Goal: Task Accomplishment & Management: Manage account settings

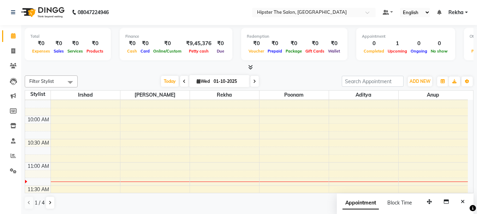
scroll to position [71, 0]
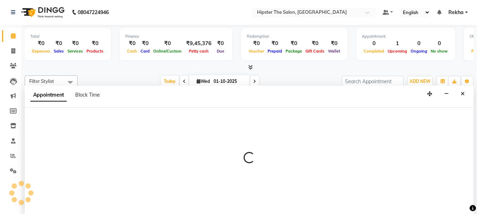
select select "32387"
select select "tentative"
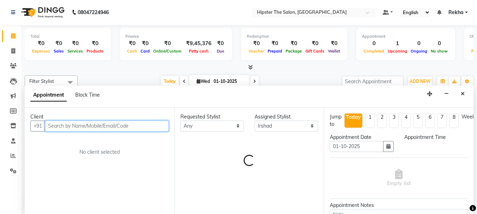
select select "630"
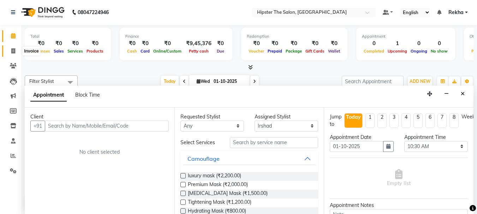
click at [12, 49] on icon at bounding box center [13, 50] width 4 height 5
select select "5125"
select select "service"
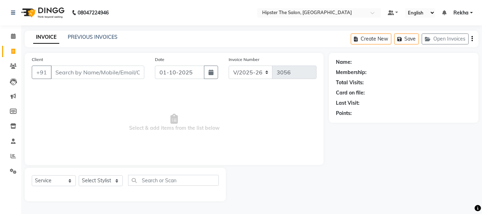
click at [83, 73] on input "Client" at bounding box center [98, 72] width 94 height 13
type input "9"
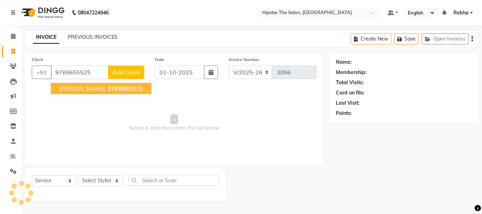
type input "9769655525"
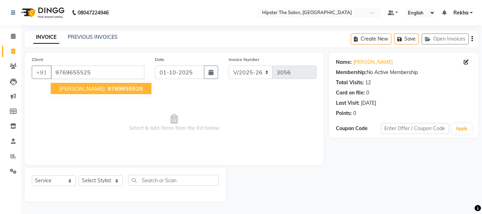
click at [85, 90] on span "ritik shah" at bounding box center [82, 88] width 46 height 7
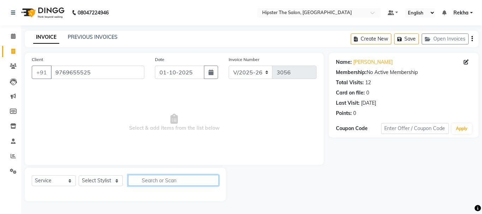
click at [199, 181] on input "text" at bounding box center [173, 180] width 91 height 11
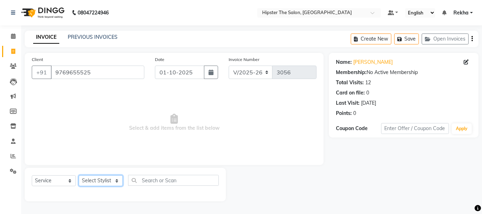
click at [113, 180] on select "Select Stylist Aditya Akansha Altaf Anil Anup Ashik Bhavin Diksha Irshad Lucky …" at bounding box center [101, 180] width 44 height 11
select select "32387"
click at [79, 175] on select "Select Stylist Aditya Akansha Altaf Anil Anup Ashik Bhavin Diksha Irshad Lucky …" at bounding box center [101, 180] width 44 height 11
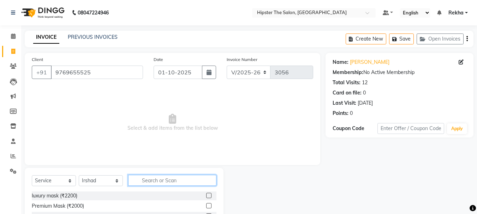
click at [162, 177] on input "text" at bounding box center [172, 180] width 88 height 11
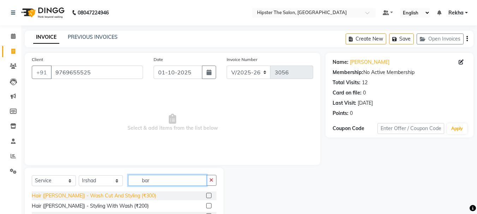
type input "bar"
click at [128, 193] on div "Hair (Barber) - Wash Cut And Styling (₹300)" at bounding box center [94, 195] width 124 height 7
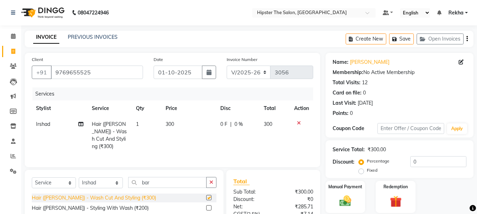
checkbox input "false"
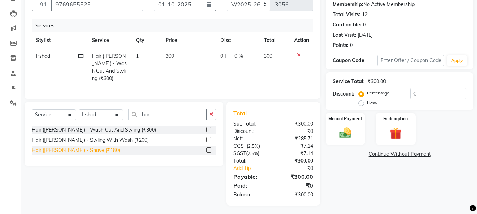
click at [91, 149] on div "Hair (Barber) - Shave (₹180)" at bounding box center [76, 150] width 88 height 7
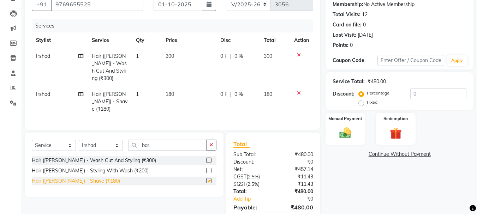
checkbox input "false"
click at [347, 132] on img at bounding box center [345, 133] width 20 height 14
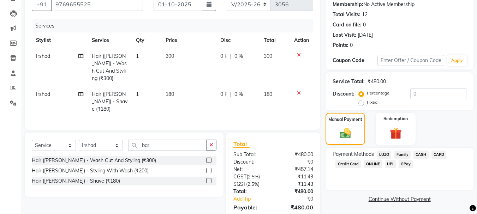
click at [421, 155] on span "CASH" at bounding box center [420, 155] width 15 height 8
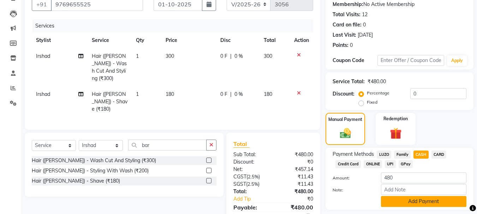
click at [426, 205] on button "Add Payment" at bounding box center [423, 201] width 85 height 11
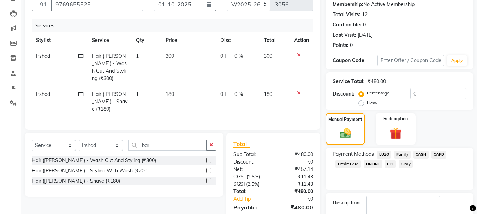
scroll to position [116, 0]
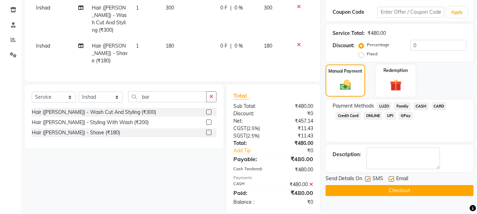
click at [420, 192] on button "Checkout" at bounding box center [399, 190] width 148 height 11
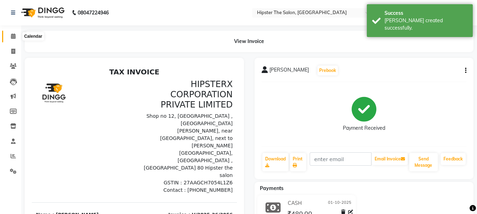
click at [12, 36] on icon at bounding box center [13, 36] width 5 height 5
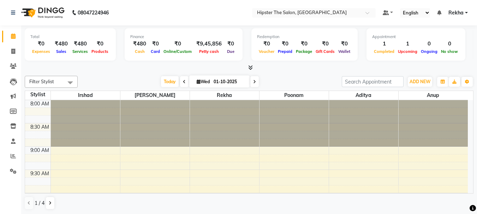
click at [254, 81] on icon at bounding box center [254, 82] width 3 height 4
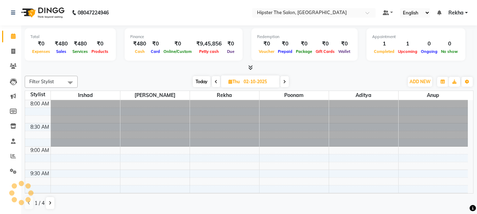
scroll to position [140, 0]
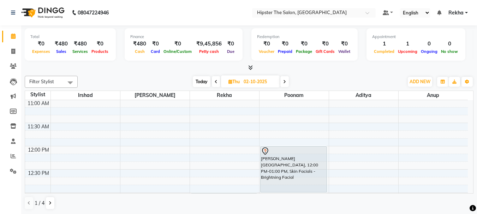
click at [284, 81] on icon at bounding box center [284, 82] width 3 height 4
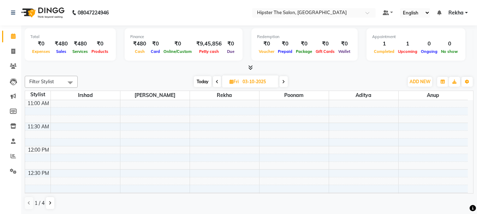
click at [216, 83] on icon at bounding box center [217, 82] width 3 height 4
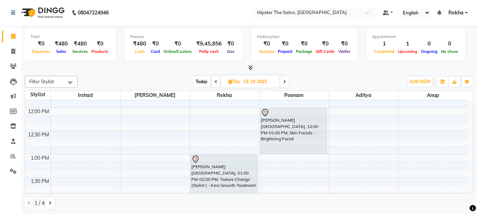
scroll to position [175, 0]
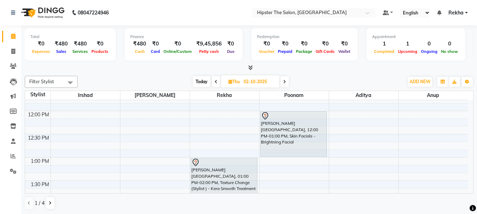
click at [285, 82] on icon at bounding box center [284, 82] width 3 height 4
type input "03-10-2025"
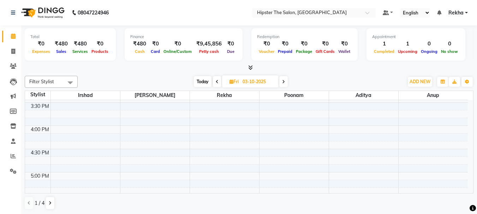
scroll to position [347, 0]
click at [136, 127] on div "8:00 AM 8:30 AM 9:00 AM 9:30 AM 10:00 AM 10:30 AM 11:00 AM 11:30 AM 12:00 PM 12…" at bounding box center [246, 102] width 443 height 698
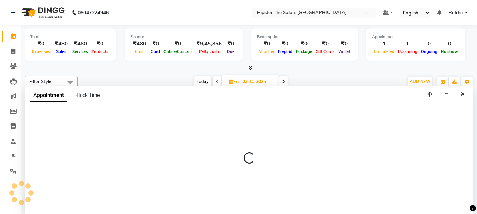
scroll to position [0, 0]
select select "32384"
select select "tentative"
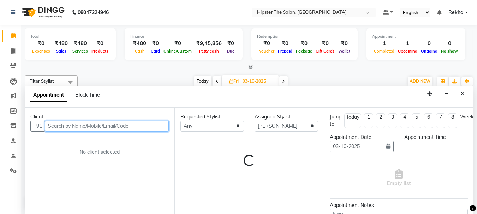
select select "960"
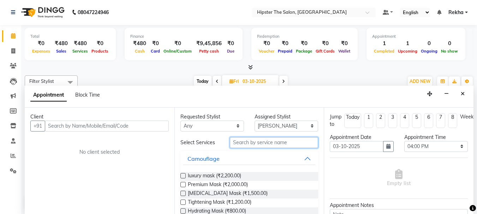
click at [246, 144] on input "text" at bounding box center [274, 142] width 88 height 11
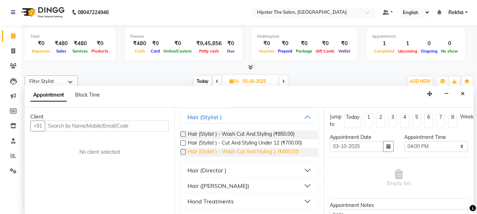
scroll to position [58, 0]
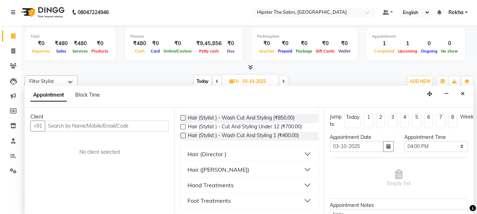
type input "cut"
click at [208, 155] on div "Hair (Director )" at bounding box center [206, 154] width 39 height 8
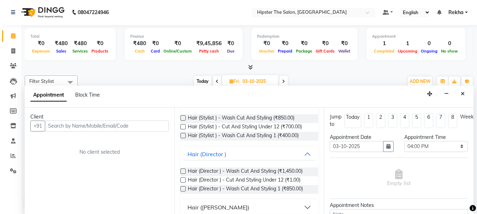
click at [182, 188] on label at bounding box center [182, 188] width 5 height 5
click at [182, 188] on input "checkbox" at bounding box center [182, 189] width 5 height 5
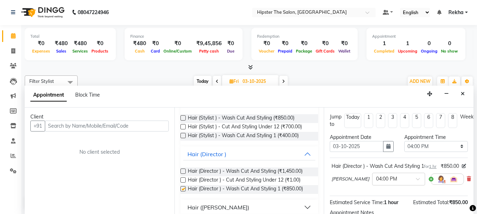
checkbox input "false"
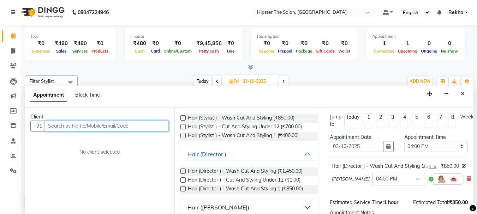
click at [150, 128] on input "text" at bounding box center [107, 126] width 124 height 11
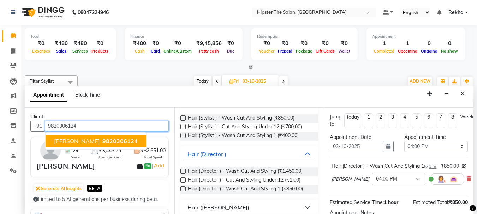
click at [102, 140] on span "9820306124" at bounding box center [119, 141] width 35 height 7
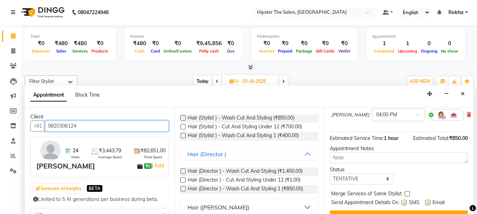
scroll to position [92, 0]
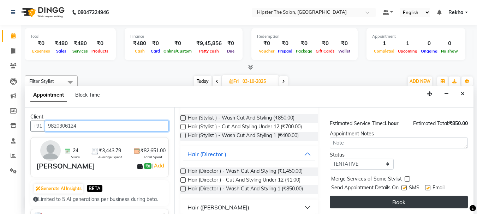
type input "9820306124"
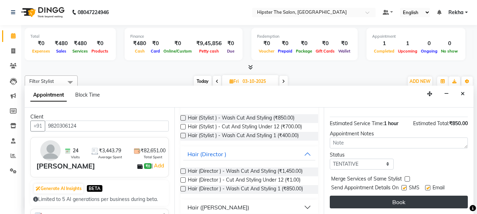
click at [391, 196] on button "Book" at bounding box center [399, 202] width 138 height 13
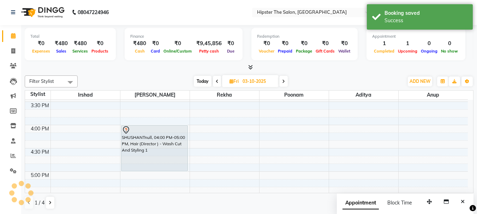
scroll to position [0, 0]
click at [216, 83] on icon at bounding box center [217, 82] width 3 height 4
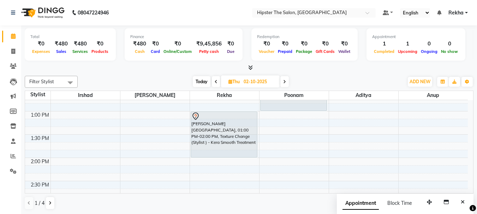
scroll to position [204, 0]
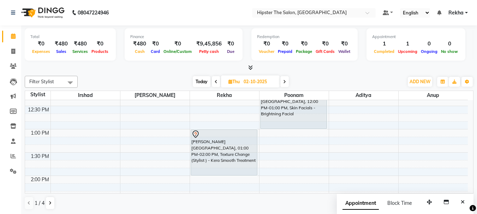
click at [215, 80] on icon at bounding box center [216, 82] width 3 height 4
type input "01-10-2025"
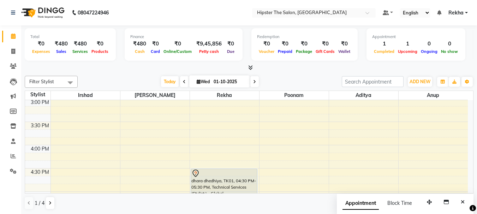
scroll to position [346, 0]
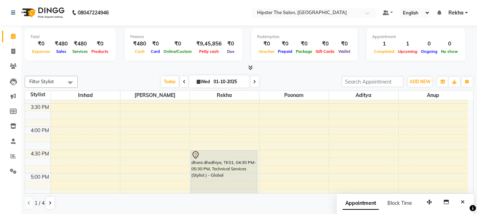
click at [228, 79] on input "01-10-2025" at bounding box center [228, 82] width 35 height 11
select select "10"
select select "2025"
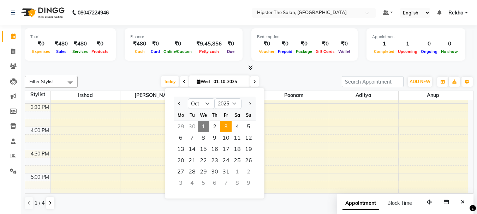
click at [229, 129] on span "3" at bounding box center [225, 126] width 11 height 11
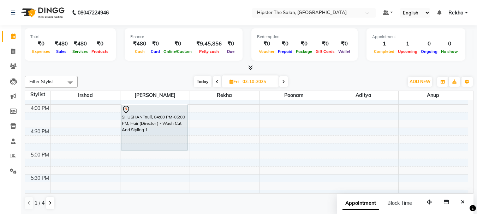
scroll to position [375, 0]
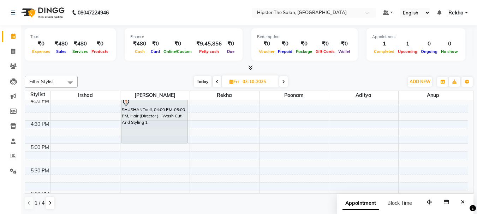
click at [202, 81] on span "Today" at bounding box center [203, 81] width 18 height 11
type input "01-10-2025"
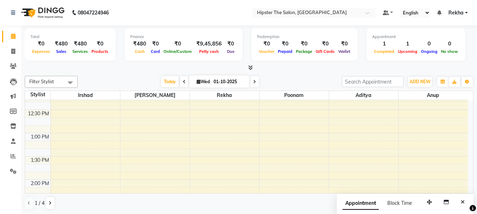
scroll to position [201, 0]
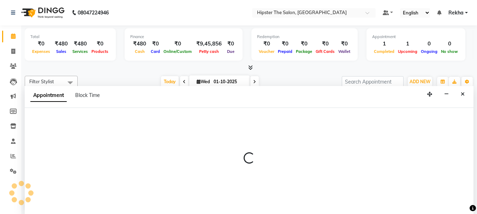
select select "32387"
select select "tentative"
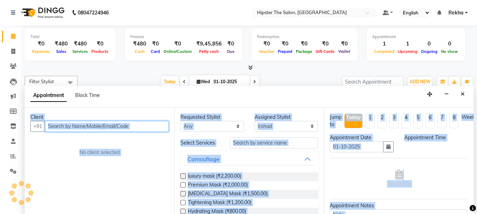
select select "780"
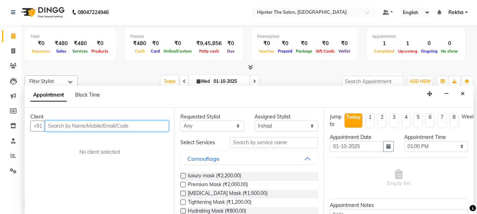
click at [58, 131] on input "text" at bounding box center [107, 126] width 124 height 11
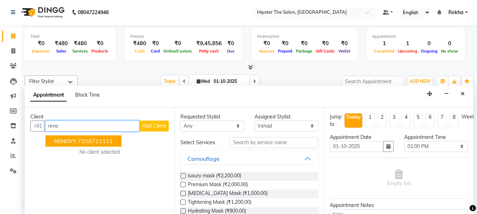
click at [73, 141] on span "RENOYY" at bounding box center [65, 141] width 22 height 7
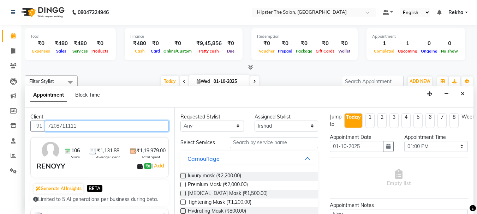
type input "7208711111"
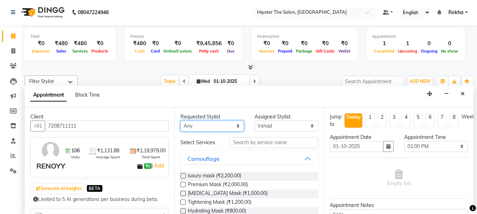
click at [197, 125] on select "Any Aditya Akansha Altaf Anil Anup Ashik Bhavin Diksha Irshad Lucky Namrata Nee…" at bounding box center [212, 126] width 64 height 11
click at [14, 39] on span at bounding box center [13, 36] width 12 height 8
click at [11, 53] on icon at bounding box center [13, 50] width 4 height 5
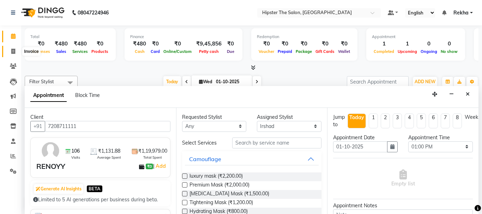
select select "service"
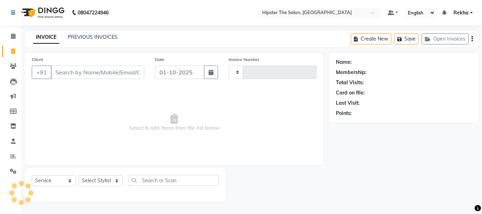
click at [61, 74] on input "Client" at bounding box center [98, 72] width 94 height 13
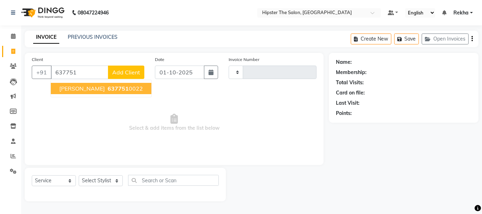
click at [77, 86] on span "[PERSON_NAME]" at bounding box center [82, 88] width 46 height 7
type input "6377510022"
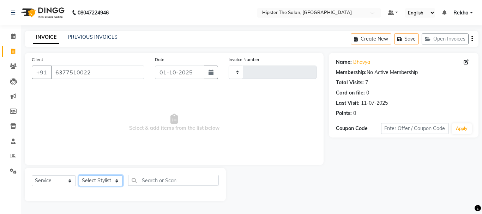
click at [92, 176] on select "Select Stylist [PERSON_NAME] [PERSON_NAME] Anup [PERSON_NAME] [PERSON_NAME] Luc…" at bounding box center [101, 180] width 44 height 11
select select "32387"
click at [79, 175] on select "Select Stylist [PERSON_NAME] [PERSON_NAME] Anup [PERSON_NAME] [PERSON_NAME] Luc…" at bounding box center [101, 180] width 44 height 11
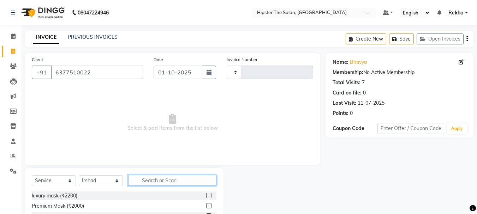
click at [157, 182] on input "text" at bounding box center [172, 180] width 88 height 11
click at [157, 179] on input "text" at bounding box center [172, 180] width 88 height 11
type input "bar"
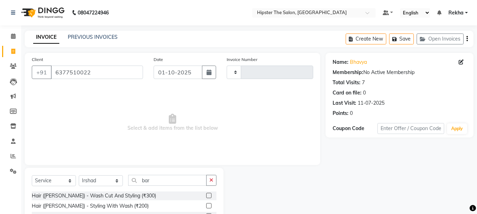
click at [208, 193] on label at bounding box center [208, 195] width 5 height 5
click at [208, 194] on input "checkbox" at bounding box center [208, 196] width 5 height 5
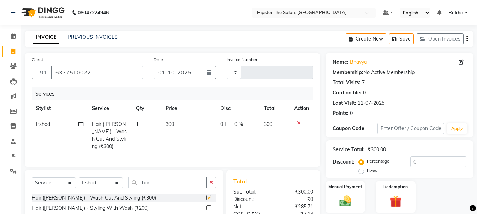
checkbox input "false"
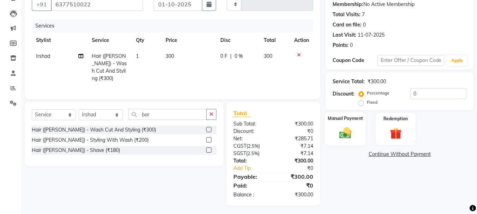
click at [342, 133] on img at bounding box center [345, 133] width 20 height 14
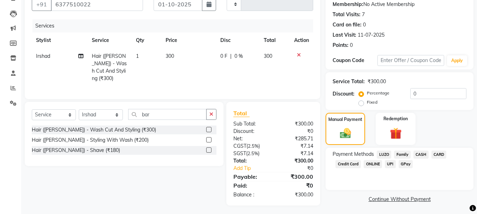
click at [403, 163] on span "GPay" at bounding box center [405, 164] width 14 height 8
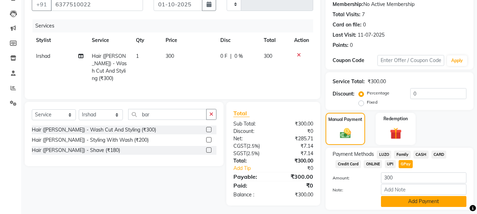
click at [394, 203] on button "Add Payment" at bounding box center [423, 201] width 85 height 11
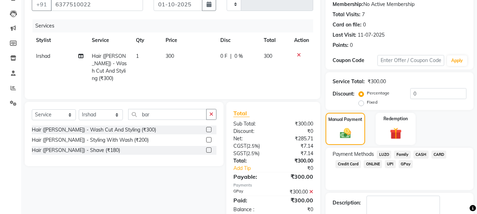
scroll to position [109, 0]
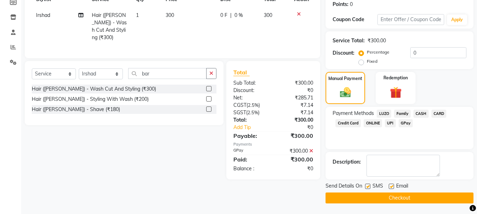
click at [370, 195] on button "Checkout" at bounding box center [399, 198] width 148 height 11
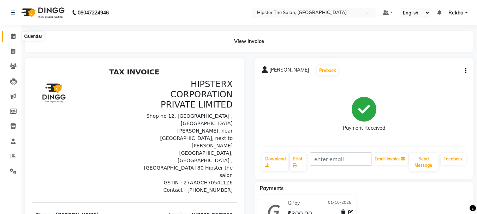
click at [14, 33] on span at bounding box center [13, 36] width 12 height 8
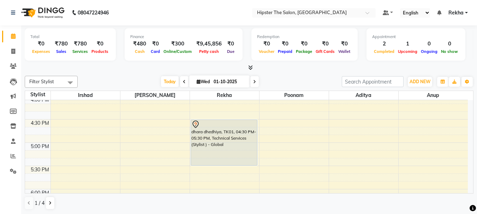
scroll to position [388, 0]
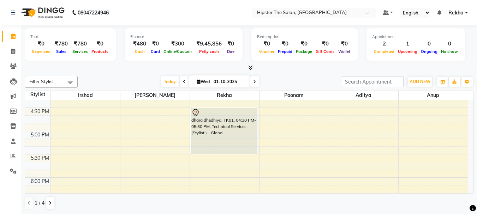
click at [207, 158] on div "8:00 AM 8:30 AM 9:00 AM 9:30 AM 10:00 AM 10:30 AM 11:00 AM 11:30 AM 12:00 PM 12…" at bounding box center [246, 61] width 443 height 698
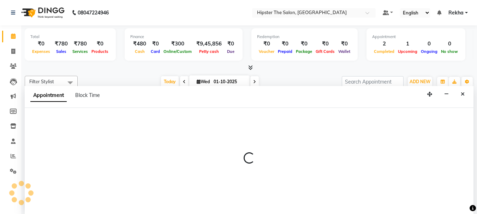
click at [207, 158] on div at bounding box center [249, 161] width 449 height 107
select select "32386"
select select "1050"
select select "tentative"
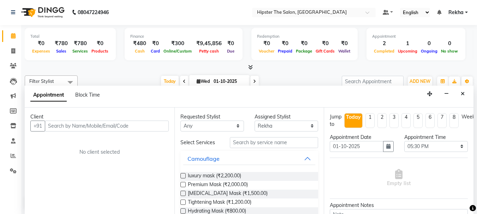
click at [61, 126] on input "text" at bounding box center [107, 126] width 124 height 11
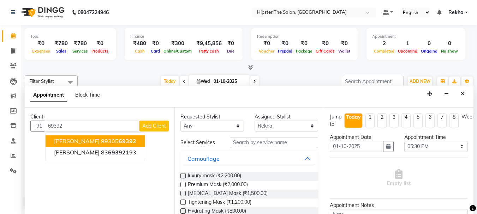
click at [101, 143] on ngb-highlight "99305 69392" at bounding box center [118, 141] width 35 height 7
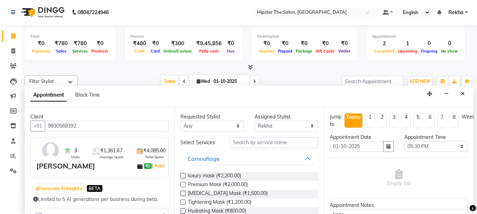
type input "9930569392"
click at [196, 127] on select "Any [PERSON_NAME] [PERSON_NAME] Anup [PERSON_NAME] [PERSON_NAME] Lucky [PERSON_…" at bounding box center [212, 126] width 64 height 11
select select "32386"
click at [180, 121] on select "Any [PERSON_NAME] [PERSON_NAME] Anup [PERSON_NAME] [PERSON_NAME] Lucky [PERSON_…" at bounding box center [212, 126] width 64 height 11
click at [251, 141] on input "text" at bounding box center [274, 142] width 88 height 11
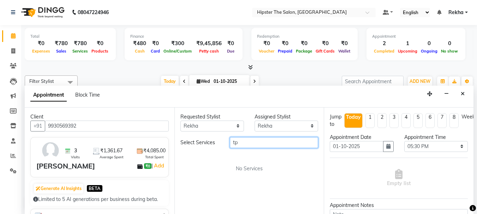
type input "t"
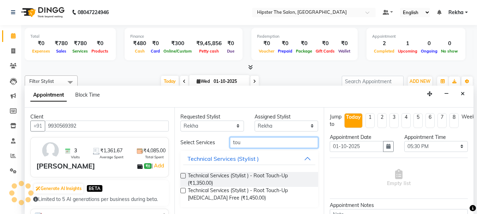
type input "tou"
click at [184, 189] on label at bounding box center [182, 190] width 5 height 5
click at [184, 189] on input "checkbox" at bounding box center [182, 191] width 5 height 5
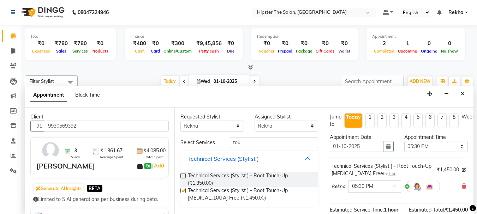
checkbox input "false"
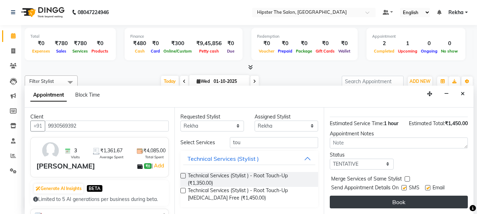
click at [351, 196] on button "Book" at bounding box center [399, 202] width 138 height 13
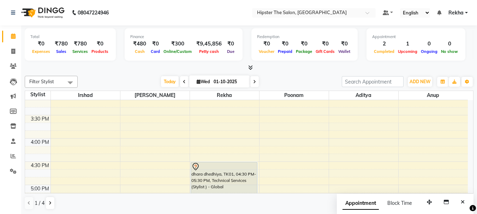
scroll to position [318, 0]
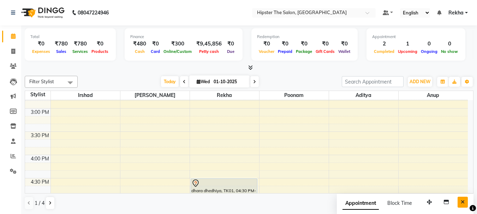
click at [462, 203] on icon "Close" at bounding box center [463, 202] width 4 height 5
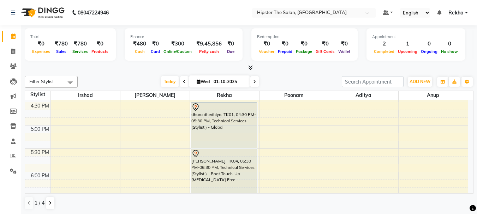
scroll to position [377, 0]
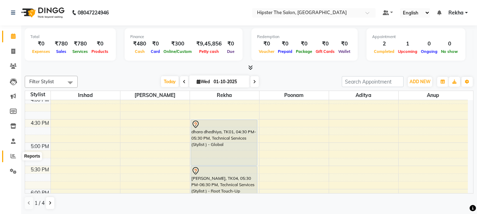
click at [11, 156] on icon at bounding box center [13, 156] width 5 height 5
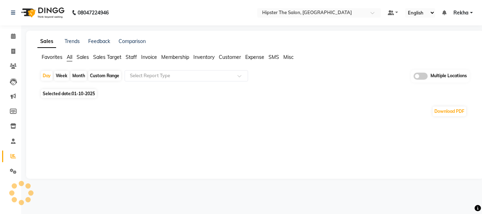
click at [97, 72] on div "Custom Range" at bounding box center [104, 76] width 33 height 10
select select "10"
select select "2025"
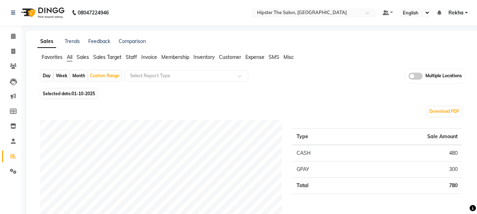
click at [79, 95] on span "01-10-2025" at bounding box center [83, 93] width 23 height 5
select select "10"
select select "2025"
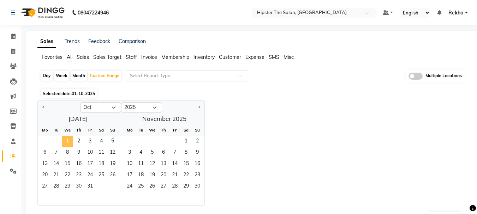
click at [65, 142] on span "1" at bounding box center [67, 141] width 11 height 11
click at [40, 106] on div at bounding box center [59, 107] width 42 height 11
click at [42, 106] on button "Previous month" at bounding box center [44, 107] width 6 height 11
select select "9"
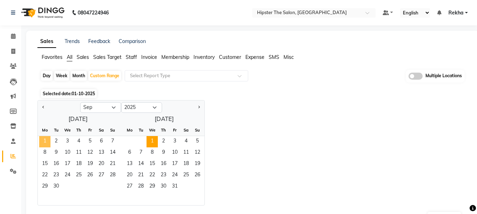
click at [46, 141] on span "1" at bounding box center [44, 141] width 11 height 11
click at [57, 187] on span "30" at bounding box center [55, 186] width 11 height 11
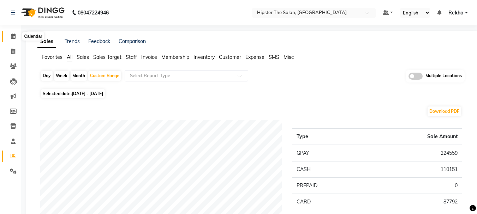
click at [11, 34] on icon at bounding box center [13, 36] width 5 height 5
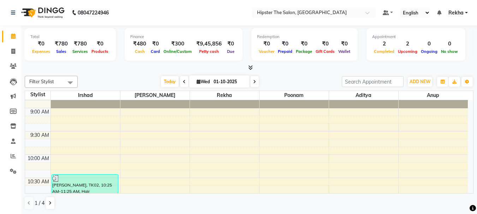
scroll to position [108, 0]
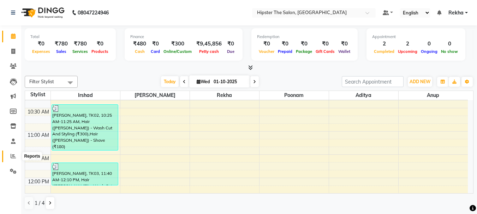
click at [14, 156] on icon at bounding box center [13, 156] width 5 height 5
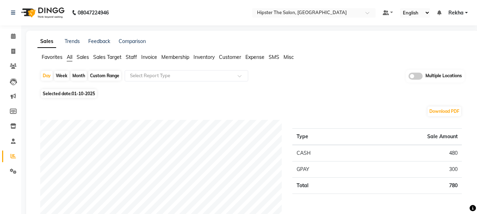
click at [108, 76] on div "Custom Range" at bounding box center [104, 76] width 33 height 10
select select "10"
select select "2025"
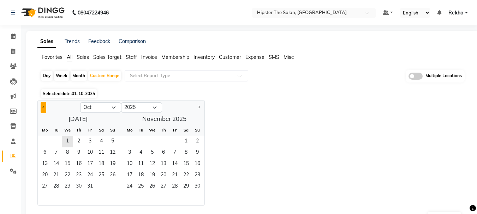
click at [45, 108] on button "Previous month" at bounding box center [44, 107] width 6 height 11
select select "9"
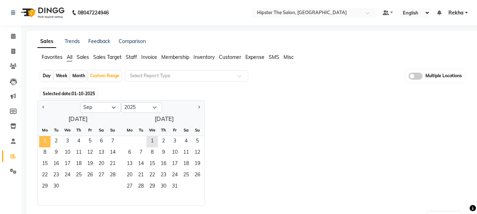
click at [47, 137] on span "1" at bounding box center [44, 141] width 11 height 11
click at [57, 184] on span "30" at bounding box center [55, 186] width 11 height 11
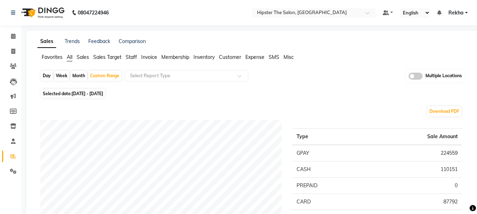
click at [131, 58] on span "Staff" at bounding box center [131, 57] width 11 height 6
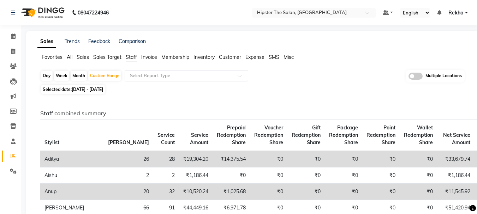
scroll to position [47, 0]
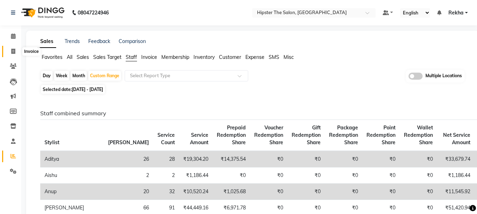
click at [12, 49] on icon at bounding box center [13, 51] width 4 height 5
select select "5125"
select select "service"
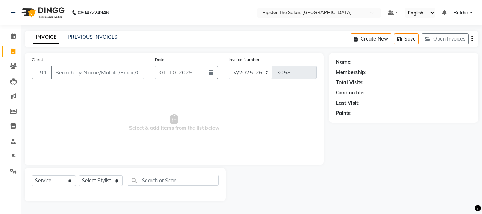
click at [73, 73] on input "Client" at bounding box center [98, 72] width 94 height 13
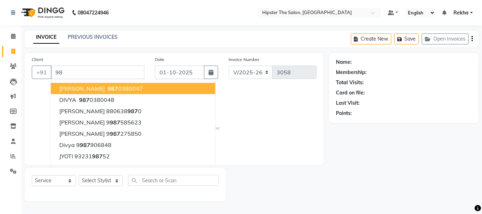
type input "9"
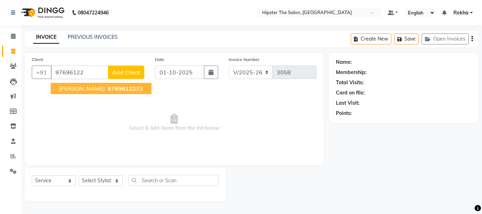
click at [88, 88] on span "Sandip Raval" at bounding box center [82, 88] width 46 height 7
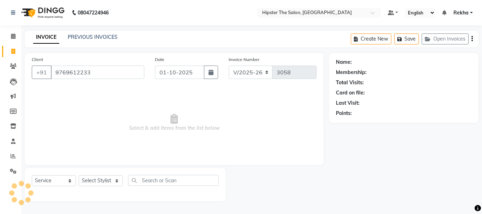
type input "9769612233"
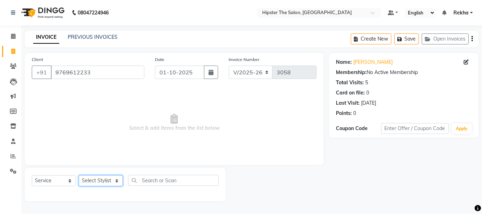
click at [100, 177] on select "Select Stylist [PERSON_NAME] [PERSON_NAME] Anup [PERSON_NAME] [PERSON_NAME] Luc…" at bounding box center [101, 180] width 44 height 11
select select "32387"
click at [79, 175] on select "Select Stylist [PERSON_NAME] [PERSON_NAME] Anup [PERSON_NAME] [PERSON_NAME] Luc…" at bounding box center [101, 180] width 44 height 11
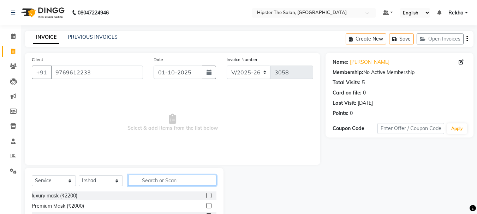
click at [156, 186] on input "text" at bounding box center [172, 180] width 88 height 11
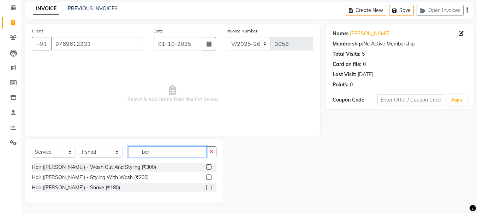
type input "bar"
click at [209, 167] on label at bounding box center [208, 166] width 5 height 5
click at [209, 167] on input "checkbox" at bounding box center [208, 167] width 5 height 5
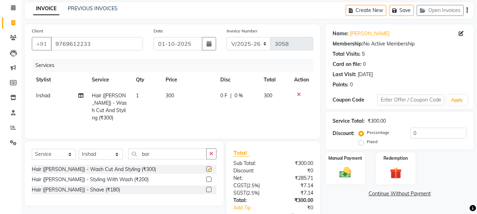
checkbox input "false"
click at [209, 190] on div at bounding box center [208, 190] width 5 height 7
click at [209, 187] on label at bounding box center [208, 189] width 5 height 5
click at [209, 188] on input "checkbox" at bounding box center [208, 190] width 5 height 5
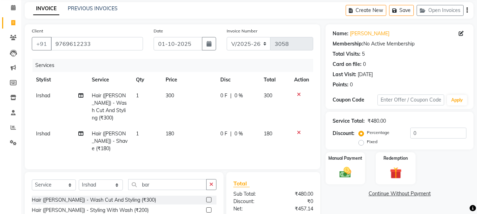
checkbox input "false"
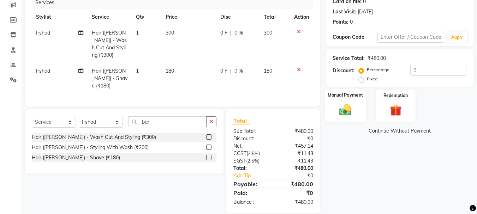
click at [339, 109] on img at bounding box center [345, 110] width 20 height 14
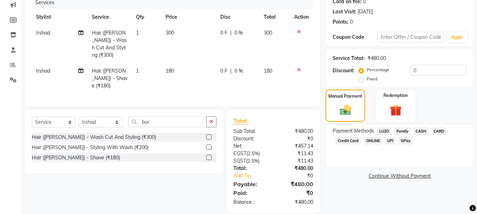
click at [404, 139] on span "GPay" at bounding box center [405, 141] width 14 height 8
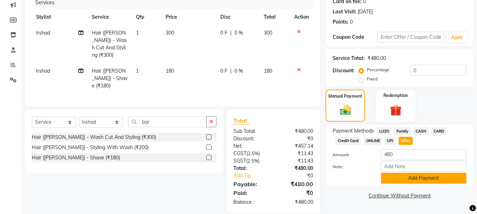
click at [397, 178] on button "Add Payment" at bounding box center [423, 178] width 85 height 11
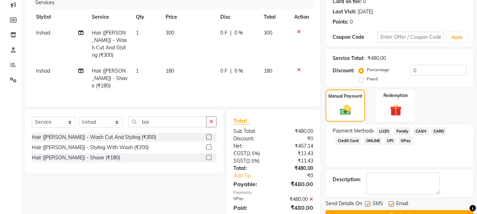
scroll to position [109, 0]
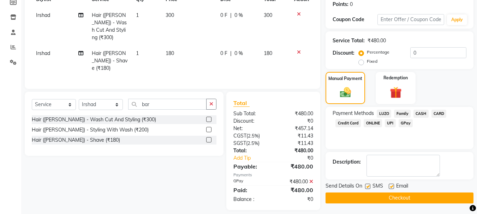
click at [353, 203] on button "Checkout" at bounding box center [399, 198] width 148 height 11
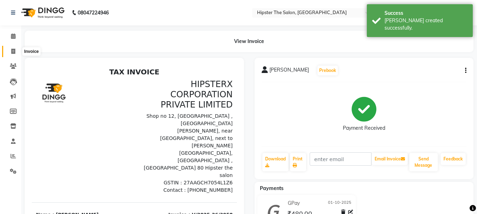
click at [13, 48] on span at bounding box center [13, 52] width 12 height 8
select select "5125"
select select "service"
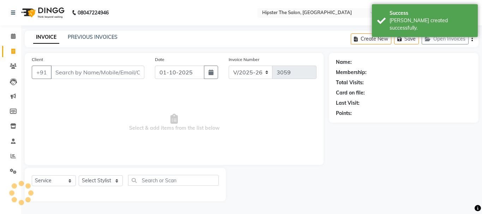
click at [63, 73] on input "Client" at bounding box center [98, 72] width 94 height 13
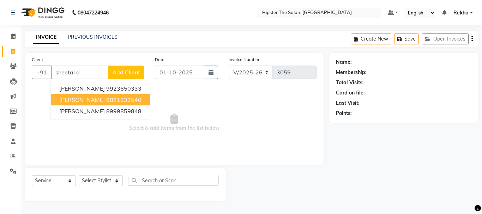
click at [91, 100] on span "[PERSON_NAME]" at bounding box center [82, 99] width 46 height 7
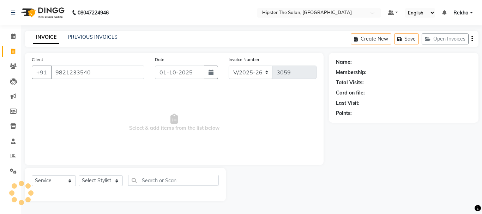
type input "9821233540"
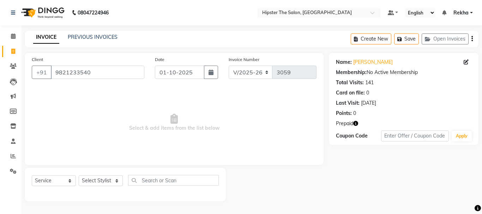
click at [357, 119] on div "Name: Sheetal Doshi Membership: No Active Membership Total Visits: 141 Card on …" at bounding box center [404, 99] width 150 height 92
click at [356, 124] on icon "button" at bounding box center [355, 123] width 5 height 5
click at [10, 39] on span at bounding box center [13, 36] width 12 height 8
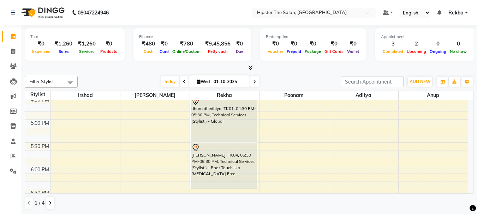
scroll to position [398, 0]
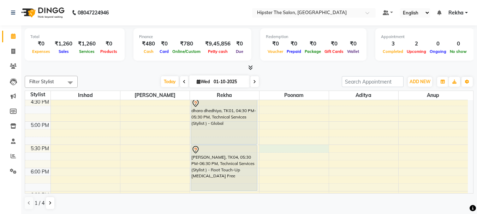
click at [294, 148] on div "8:00 AM 8:30 AM 9:00 AM 9:30 AM 10:00 AM 10:30 AM 11:00 AM 11:30 AM 12:00 PM 12…" at bounding box center [246, 52] width 443 height 698
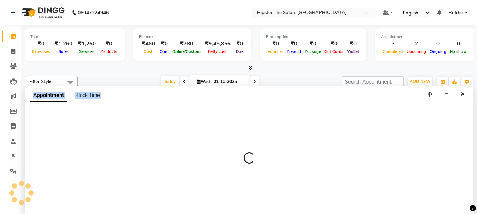
scroll to position [0, 0]
click at [294, 148] on div at bounding box center [249, 161] width 449 height 107
select select "50153"
select select "1050"
select select "tentative"
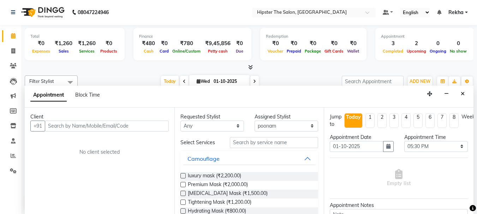
click at [54, 126] on input "text" at bounding box center [107, 126] width 124 height 11
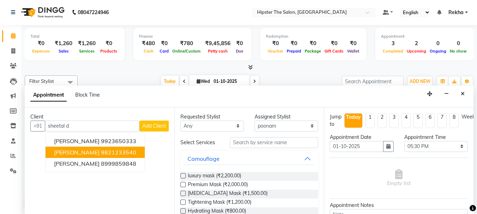
click at [96, 153] on span "[PERSON_NAME]" at bounding box center [77, 152] width 46 height 7
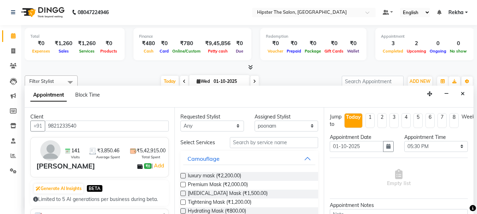
type input "9821233540"
click at [191, 126] on select "Any [PERSON_NAME] [PERSON_NAME] Anup [PERSON_NAME] [PERSON_NAME] Lucky [PERSON_…" at bounding box center [212, 126] width 64 height 11
select select "50153"
click at [180, 121] on select "Any [PERSON_NAME] [PERSON_NAME] Anup [PERSON_NAME] [PERSON_NAME] Lucky [PERSON_…" at bounding box center [212, 126] width 64 height 11
click at [238, 145] on input "text" at bounding box center [274, 142] width 88 height 11
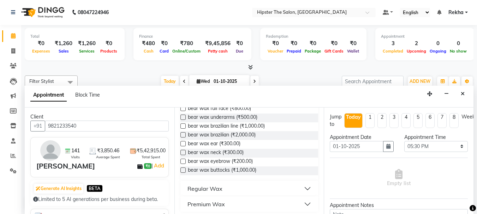
scroll to position [133, 0]
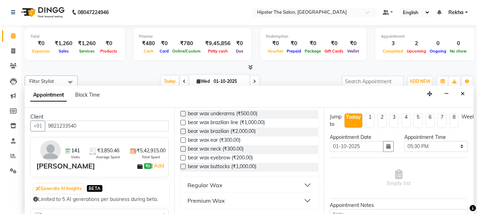
type input "wax"
click at [239, 200] on button "Premium Wax" at bounding box center [249, 200] width 132 height 13
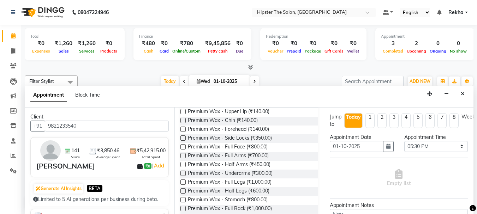
scroll to position [248, 0]
click at [181, 155] on label at bounding box center [182, 155] width 5 height 5
click at [181, 155] on input "checkbox" at bounding box center [182, 156] width 5 height 5
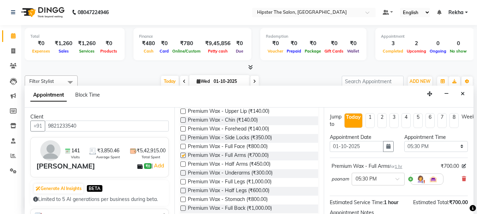
checkbox input "false"
click at [181, 181] on label at bounding box center [182, 181] width 5 height 5
click at [181, 181] on input "checkbox" at bounding box center [182, 182] width 5 height 5
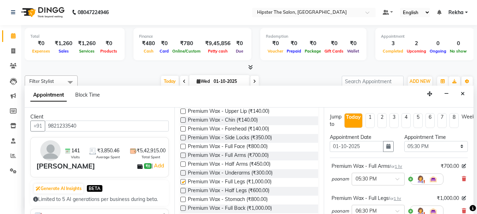
checkbox input "false"
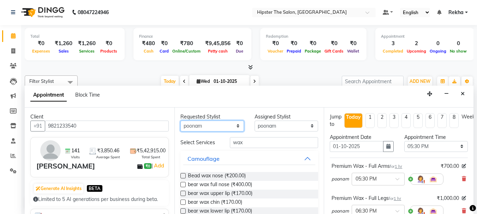
click at [212, 130] on select "Any [PERSON_NAME] [PERSON_NAME] Anup [PERSON_NAME] [PERSON_NAME] Lucky [PERSON_…" at bounding box center [212, 126] width 64 height 11
select select "32386"
click at [180, 121] on select "Any [PERSON_NAME] [PERSON_NAME] Anup [PERSON_NAME] [PERSON_NAME] Lucky [PERSON_…" at bounding box center [212, 126] width 64 height 11
select select "32386"
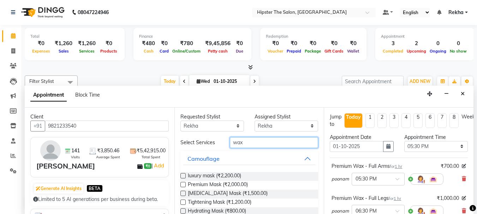
click at [252, 142] on input "wax" at bounding box center [274, 142] width 88 height 11
type input "w"
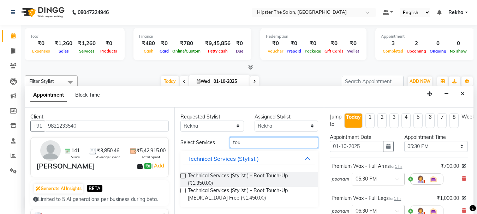
type input "tou"
click at [184, 189] on label at bounding box center [182, 190] width 5 height 5
click at [184, 189] on input "checkbox" at bounding box center [182, 191] width 5 height 5
checkbox input "false"
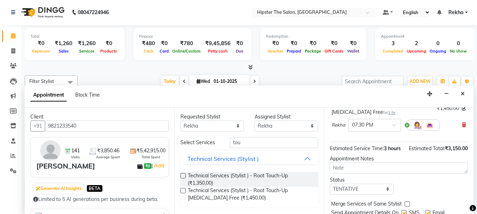
scroll to position [114, 0]
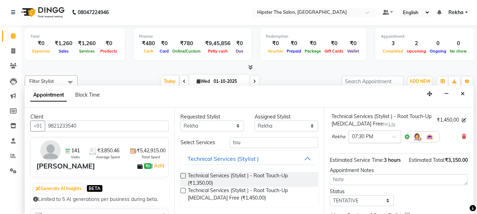
click at [396, 137] on span at bounding box center [396, 138] width 9 height 7
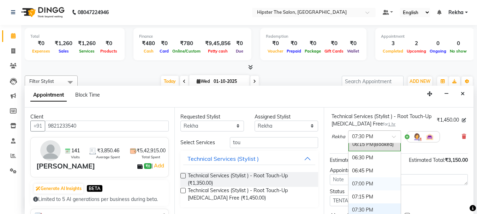
scroll to position [483, 0]
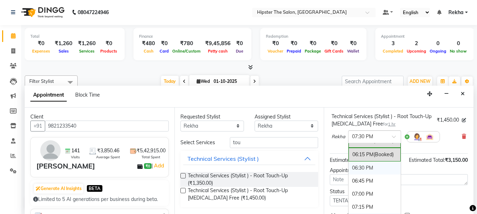
click at [371, 166] on div "06:30 PM" at bounding box center [374, 168] width 52 height 13
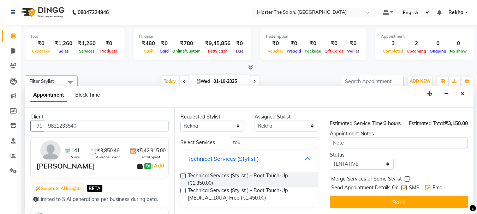
scroll to position [171, 0]
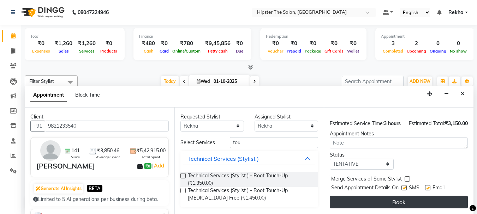
click at [425, 200] on button "Book" at bounding box center [399, 202] width 138 height 13
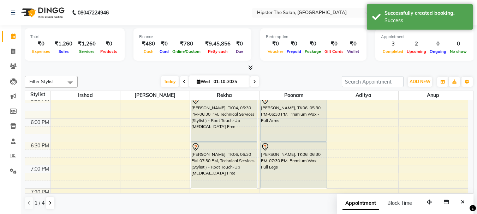
scroll to position [412, 0]
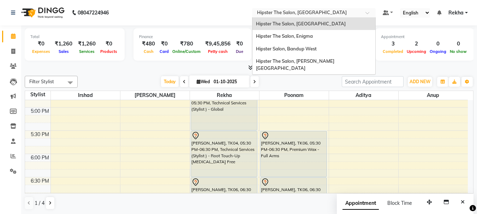
click at [273, 12] on input "text" at bounding box center [307, 13] width 102 height 7
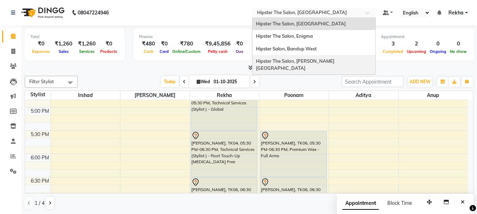
click at [271, 59] on span "Hipster The Salon, Oberoi Eternia" at bounding box center [295, 64] width 78 height 13
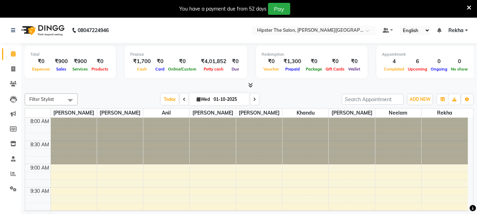
select select "en"
click at [12, 174] on icon at bounding box center [13, 173] width 5 height 5
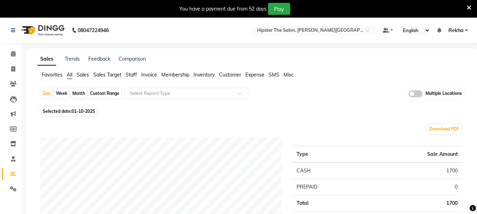
click at [101, 91] on div "Custom Range" at bounding box center [104, 94] width 33 height 10
select select "10"
select select "2025"
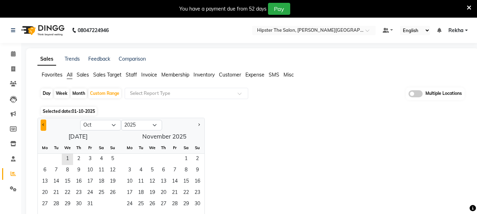
click at [43, 124] on button "Previous month" at bounding box center [44, 125] width 6 height 11
select select "9"
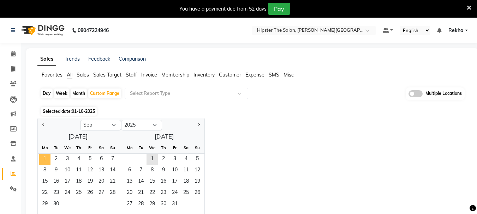
click at [41, 158] on span "1" at bounding box center [44, 159] width 11 height 11
click at [56, 204] on span "30" at bounding box center [55, 204] width 11 height 11
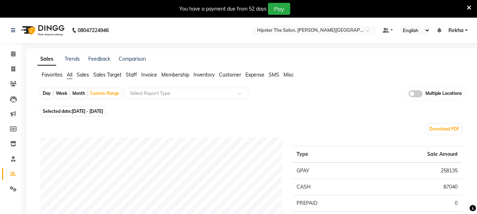
click at [127, 74] on span "Staff" at bounding box center [131, 75] width 11 height 6
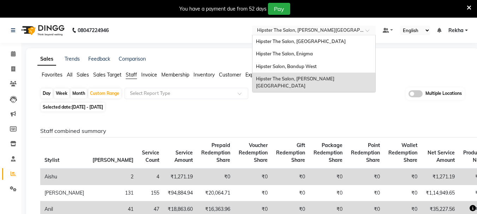
click at [299, 29] on input "text" at bounding box center [307, 31] width 102 height 7
click at [289, 53] on span "Hipster The Salon, Enigma" at bounding box center [284, 54] width 57 height 6
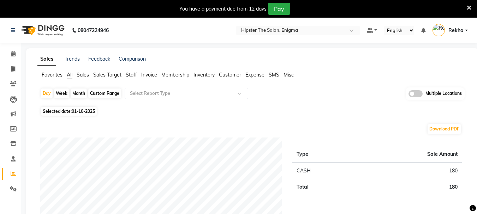
click at [97, 94] on div "Custom Range" at bounding box center [104, 94] width 33 height 10
select select "10"
select select "2025"
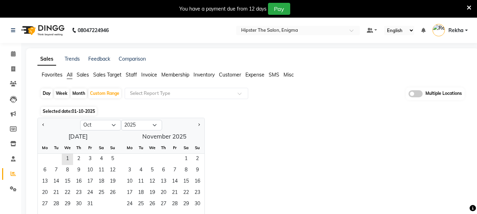
click at [40, 125] on div at bounding box center [59, 125] width 42 height 11
click at [43, 125] on span "Previous month" at bounding box center [43, 125] width 2 height 2
select select "9"
click at [45, 160] on span "1" at bounding box center [44, 159] width 11 height 11
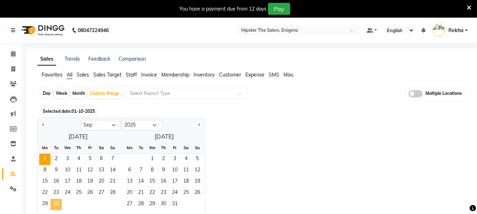
click at [59, 202] on span "30" at bounding box center [55, 204] width 11 height 11
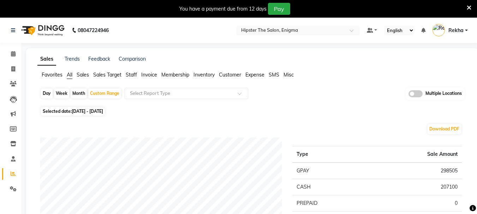
click at [132, 74] on span "Staff" at bounding box center [131, 75] width 11 height 6
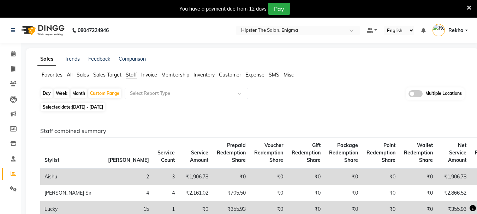
click at [68, 73] on span "All" at bounding box center [70, 75] width 6 height 6
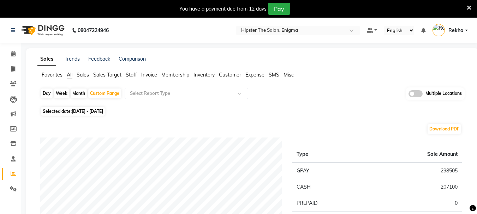
click at [134, 73] on span "Staff" at bounding box center [131, 75] width 11 height 6
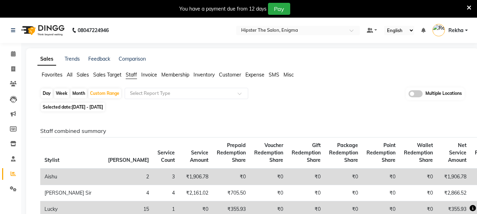
click at [297, 36] on nav "08047224946 Select Location × Hipster The Salon, Enigma Default Panel My Panel …" at bounding box center [238, 30] width 477 height 25
click at [288, 29] on input "text" at bounding box center [291, 31] width 102 height 7
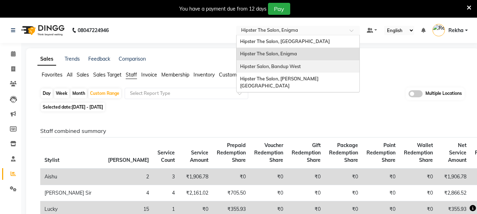
click at [274, 66] on span "Hipster Salon, Bandup West" at bounding box center [270, 67] width 61 height 6
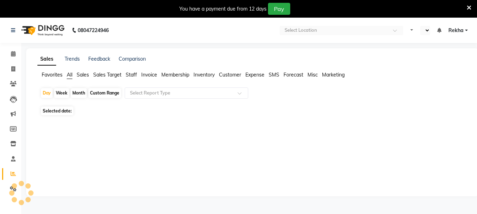
select select "en"
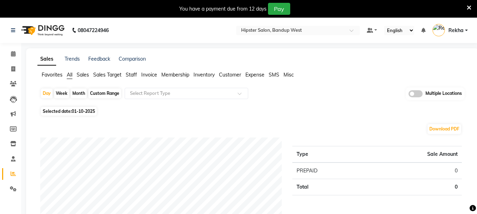
click at [98, 92] on div "Custom Range" at bounding box center [104, 94] width 33 height 10
select select "10"
select select "2025"
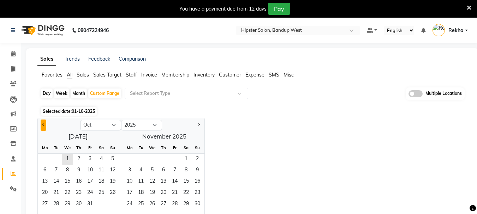
click at [45, 124] on button "Previous month" at bounding box center [44, 125] width 6 height 11
select select "9"
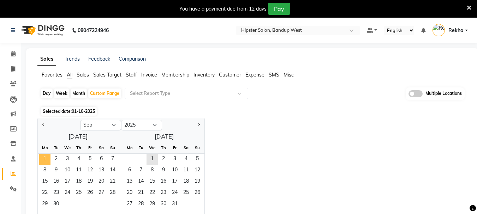
click at [44, 157] on span "1" at bounding box center [44, 159] width 11 height 11
click at [56, 200] on span "30" at bounding box center [55, 204] width 11 height 11
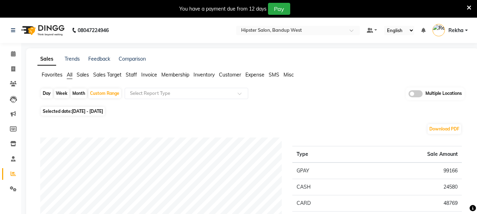
click at [147, 76] on span "Invoice" at bounding box center [149, 75] width 16 height 6
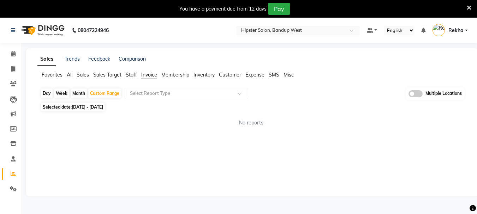
click at [132, 72] on span "Staff" at bounding box center [131, 75] width 11 height 6
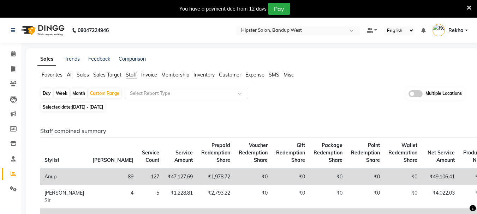
click at [150, 72] on span "Invoice" at bounding box center [149, 75] width 16 height 6
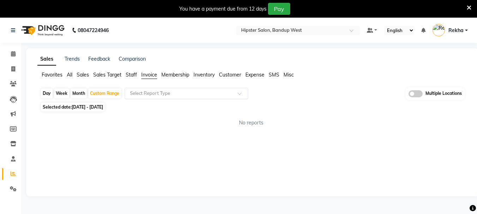
click at [151, 92] on input "text" at bounding box center [179, 93] width 102 height 7
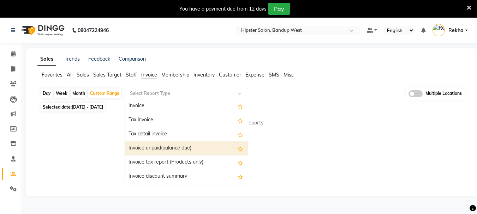
click at [151, 145] on div "Invoice unpaid(balance due)" at bounding box center [186, 149] width 123 height 14
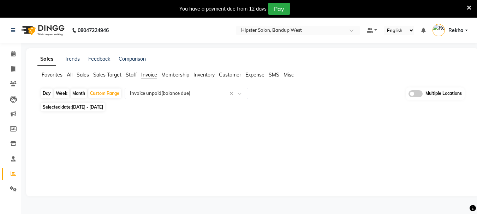
click at [131, 74] on span "Staff" at bounding box center [131, 75] width 11 height 6
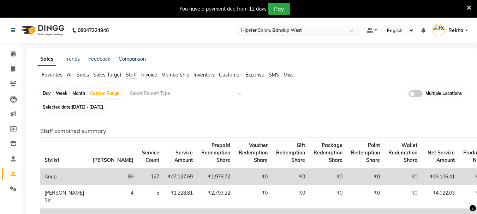
click at [285, 29] on input "text" at bounding box center [291, 31] width 102 height 7
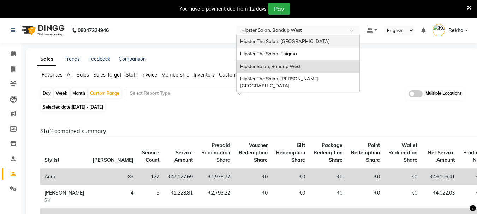
click at [262, 41] on span "Hipster The Salon, [GEOGRAPHIC_DATA]" at bounding box center [285, 41] width 90 height 6
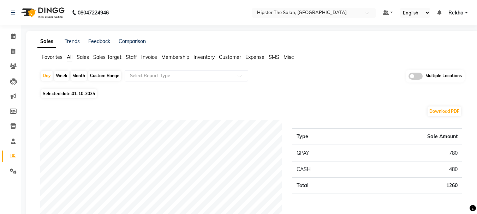
click at [103, 77] on div "Custom Range" at bounding box center [104, 76] width 33 height 10
select select "10"
select select "2025"
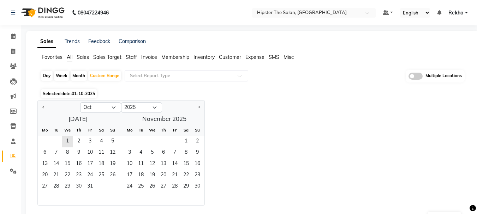
click at [309, 115] on div "Jan Feb Mar Apr May Jun Jul Aug Sep Oct Nov Dec 2015 2016 2017 2018 2019 2020 2…" at bounding box center [252, 153] width 430 height 106
click at [43, 107] on span "Previous month" at bounding box center [43, 107] width 2 height 2
select select "9"
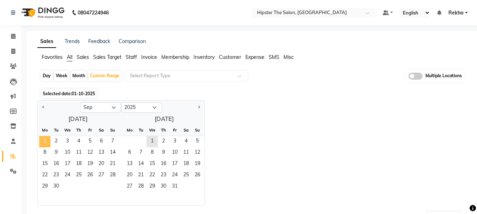
click at [42, 139] on span "1" at bounding box center [44, 141] width 11 height 11
click at [56, 186] on span "30" at bounding box center [55, 186] width 11 height 11
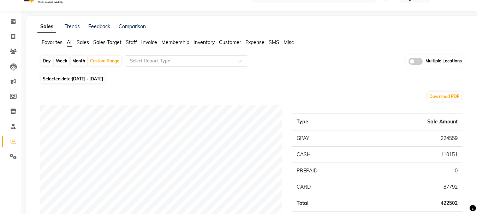
scroll to position [7, 0]
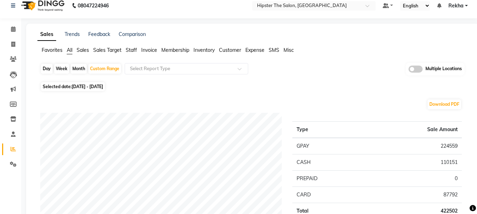
click at [128, 48] on span "Staff" at bounding box center [131, 50] width 11 height 6
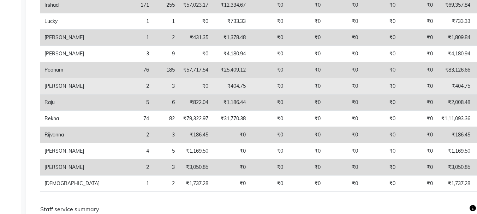
scroll to position [0, 0]
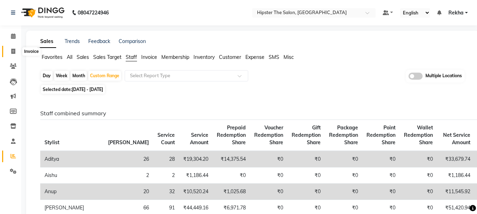
click at [14, 50] on icon at bounding box center [13, 51] width 4 height 5
select select "5125"
select select "service"
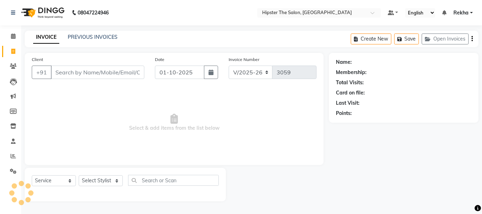
click at [72, 72] on input "Client" at bounding box center [98, 72] width 94 height 13
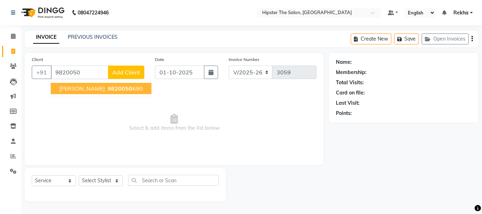
click at [80, 85] on span "[PERSON_NAME]" at bounding box center [82, 88] width 46 height 7
type input "9820050690"
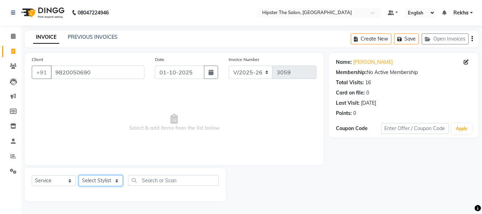
click at [90, 181] on select "Select Stylist Aditya Akansha Altaf Anil Anup Ashik Bhavin Diksha Irshad Lucky …" at bounding box center [101, 180] width 44 height 11
select select "50153"
click at [79, 175] on select "Select Stylist Aditya Akansha Altaf Anil Anup Ashik Bhavin Diksha Irshad Lucky …" at bounding box center [101, 180] width 44 height 11
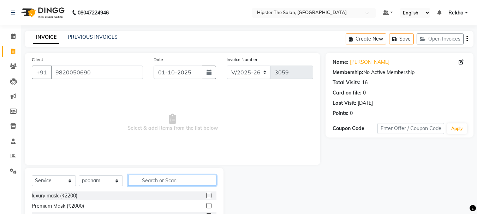
click at [146, 181] on input "text" at bounding box center [172, 180] width 88 height 11
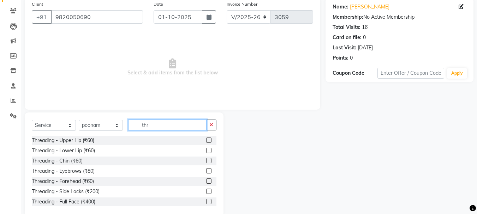
scroll to position [68, 0]
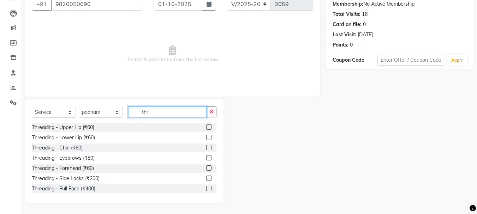
type input "thr"
click at [206, 158] on label at bounding box center [208, 157] width 5 height 5
click at [206, 158] on input "checkbox" at bounding box center [208, 158] width 5 height 5
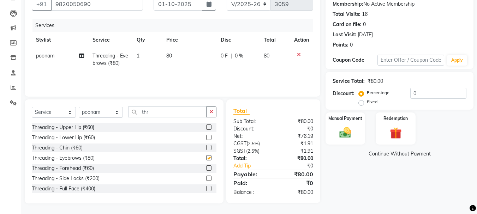
checkbox input "false"
click at [206, 125] on label at bounding box center [208, 127] width 5 height 5
click at [206, 125] on input "checkbox" at bounding box center [208, 127] width 5 height 5
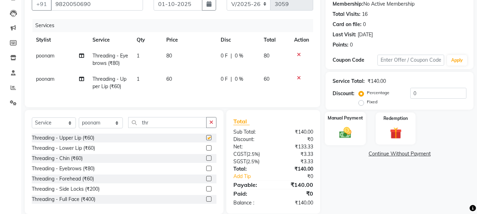
checkbox input "false"
click at [346, 131] on img at bounding box center [345, 133] width 20 height 14
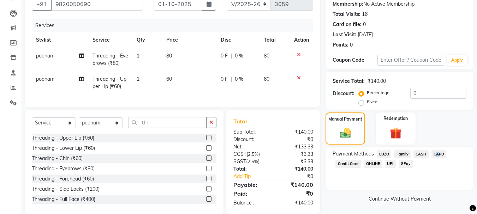
drag, startPoint x: 441, startPoint y: 149, endPoint x: 435, endPoint y: 155, distance: 8.0
click at [435, 155] on div "Payment Methods LUZO Family CASH CARD Credit Card ONLINE UPI GPay" at bounding box center [399, 169] width 148 height 42
click at [435, 155] on span "CARD" at bounding box center [438, 154] width 15 height 8
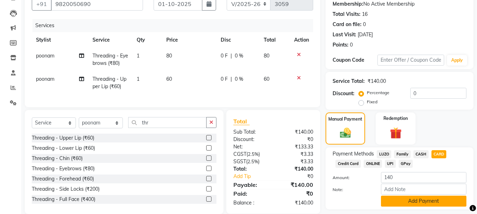
click at [405, 203] on button "Add Payment" at bounding box center [423, 201] width 85 height 11
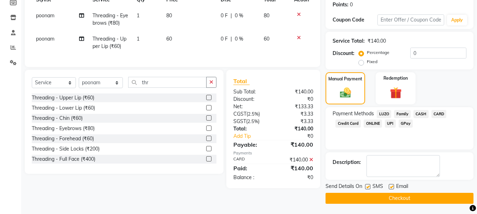
scroll to position [109, 0]
click at [381, 200] on button "Checkout" at bounding box center [399, 198] width 148 height 11
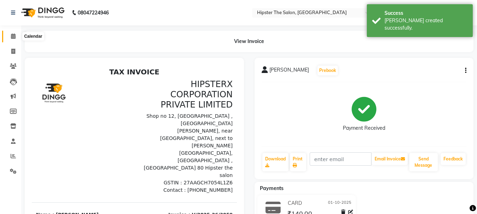
click at [14, 33] on span at bounding box center [13, 36] width 12 height 8
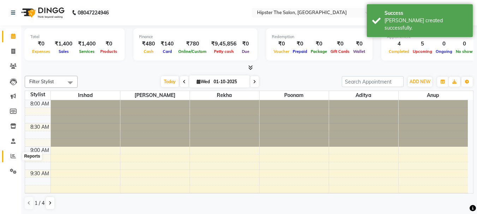
click at [16, 158] on span at bounding box center [13, 156] width 12 height 8
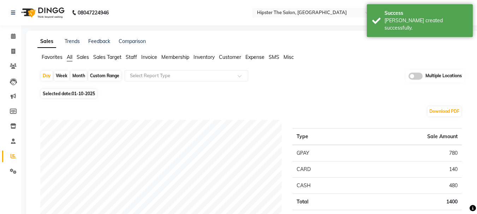
click at [131, 57] on span "Staff" at bounding box center [131, 57] width 11 height 6
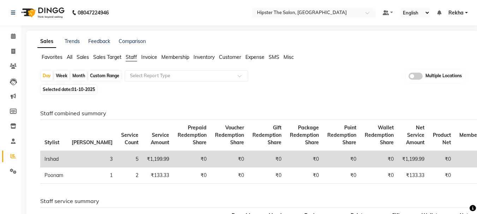
click at [100, 73] on div "Custom Range" at bounding box center [104, 76] width 33 height 10
select select "10"
select select "2025"
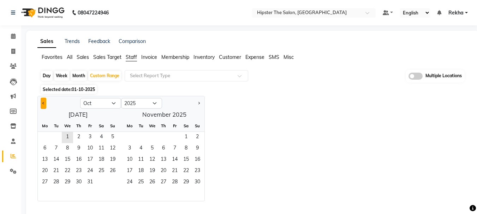
click at [44, 103] on span "Previous month" at bounding box center [43, 103] width 2 height 2
select select "9"
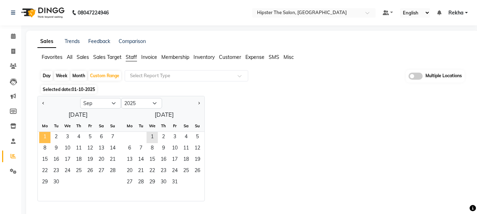
click at [42, 134] on span "1" at bounding box center [44, 137] width 11 height 11
click at [55, 182] on span "30" at bounding box center [55, 182] width 11 height 11
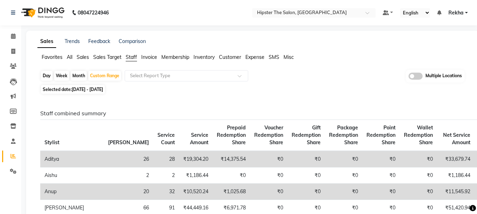
click at [79, 58] on span "Sales" at bounding box center [83, 57] width 12 height 6
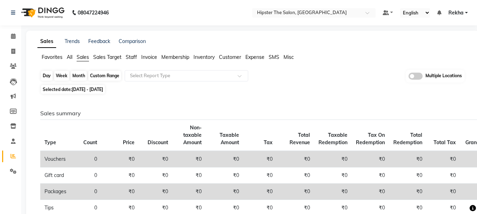
click at [106, 77] on div "Custom Range" at bounding box center [104, 76] width 33 height 10
select select "9"
select select "2025"
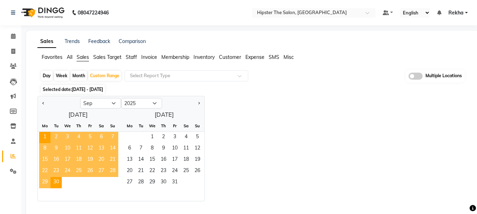
click at [150, 54] on span "Invoice" at bounding box center [149, 57] width 16 height 6
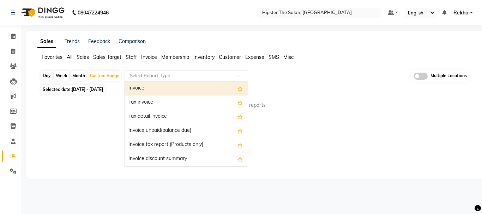
click at [150, 77] on input "text" at bounding box center [179, 75] width 102 height 7
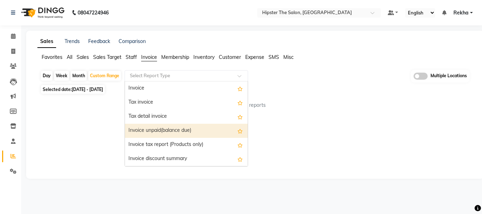
click at [150, 128] on div "Invoice unpaid(balance due)" at bounding box center [186, 131] width 123 height 14
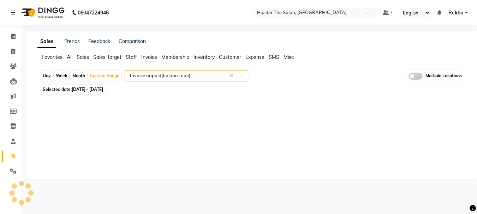
select select "full_report"
select select "pdf"
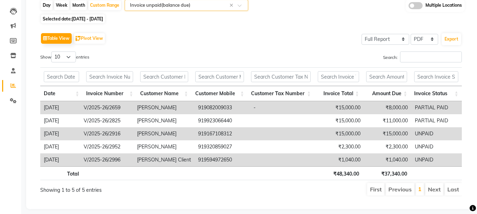
scroll to position [82, 0]
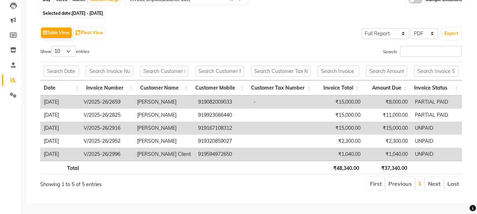
click at [286, 33] on div "Table View Pivot View Select Full Report Filtered Report Select CSV PDF Export" at bounding box center [250, 32] width 421 height 15
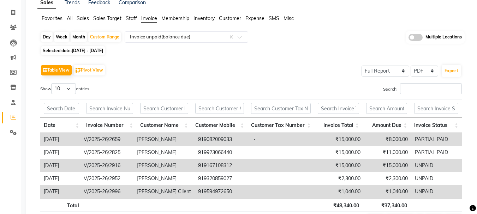
scroll to position [0, 0]
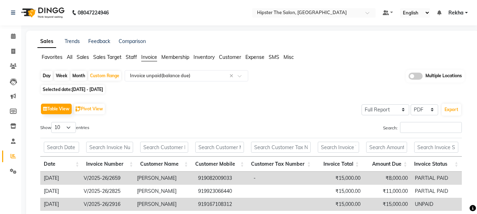
click at [70, 55] on span "All" at bounding box center [70, 57] width 6 height 6
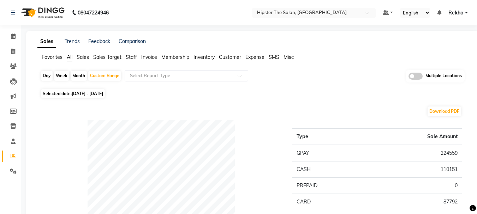
click at [87, 58] on span "Sales" at bounding box center [83, 57] width 12 height 6
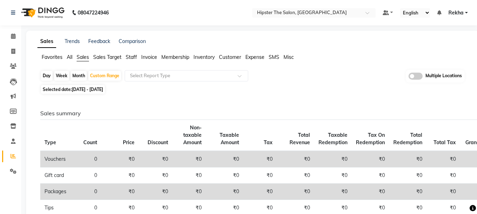
click at [133, 56] on span "Staff" at bounding box center [131, 57] width 11 height 6
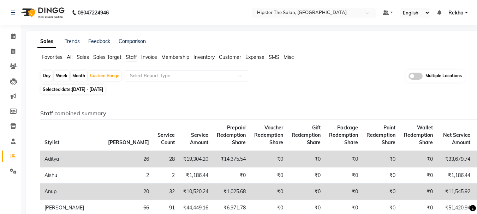
click at [68, 54] on span "All" at bounding box center [70, 57] width 6 height 6
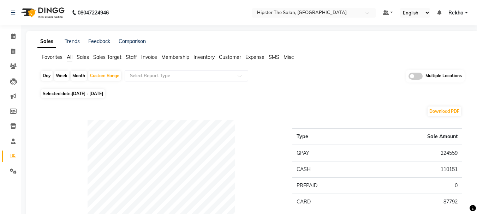
click at [84, 56] on span "Sales" at bounding box center [83, 57] width 12 height 6
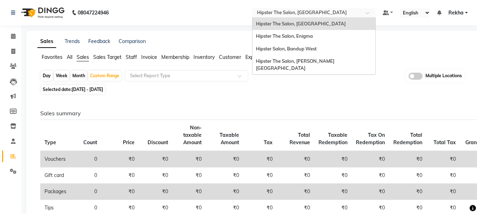
click at [307, 14] on input "text" at bounding box center [307, 13] width 102 height 7
click at [299, 50] on span "Hipster Salon, Bandup West" at bounding box center [286, 49] width 61 height 6
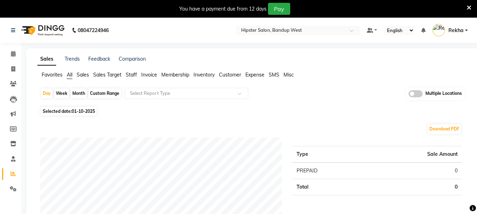
click at [101, 92] on div "Custom Range" at bounding box center [104, 94] width 33 height 10
select select "10"
select select "2025"
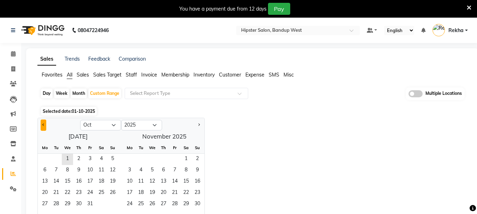
click at [42, 126] on button "Previous month" at bounding box center [44, 125] width 6 height 11
select select "9"
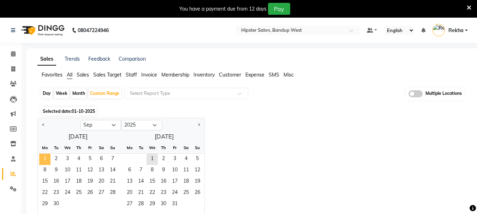
click at [45, 160] on span "1" at bounding box center [44, 159] width 11 height 11
click at [58, 204] on span "30" at bounding box center [55, 204] width 11 height 11
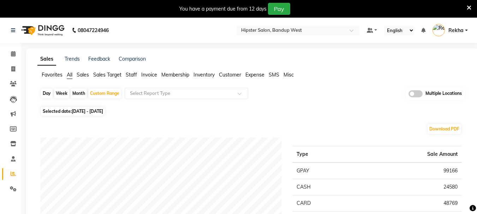
click at [132, 74] on span "Staff" at bounding box center [131, 75] width 11 height 6
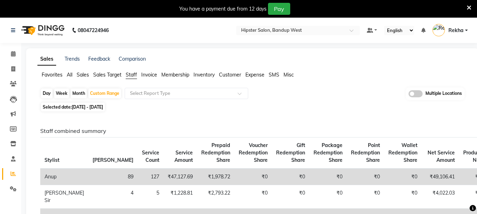
click at [85, 75] on span "Sales" at bounding box center [83, 75] width 12 height 6
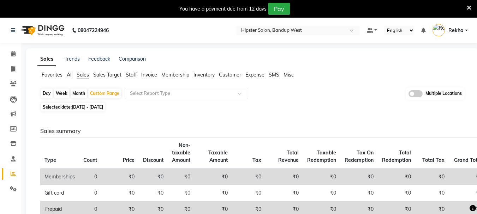
click at [468, 8] on icon at bounding box center [469, 8] width 5 height 6
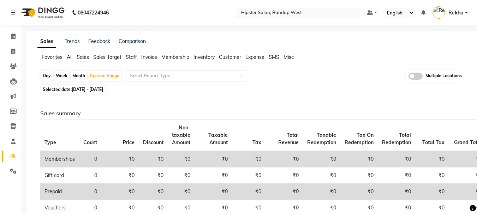
click at [298, 12] on input "text" at bounding box center [291, 13] width 102 height 7
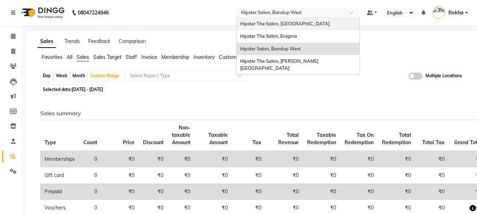
click at [275, 23] on span "Hipster The Salon, [GEOGRAPHIC_DATA]" at bounding box center [285, 24] width 90 height 6
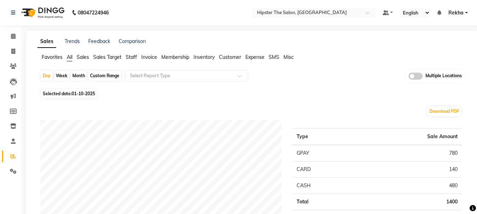
click at [102, 77] on div "Custom Range" at bounding box center [104, 76] width 33 height 10
select select "10"
select select "2025"
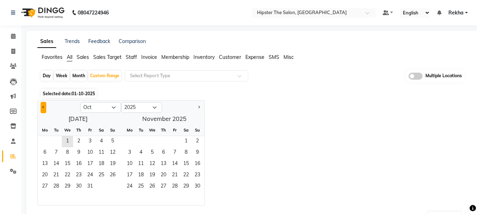
click at [42, 109] on button "Previous month" at bounding box center [44, 107] width 6 height 11
select select "9"
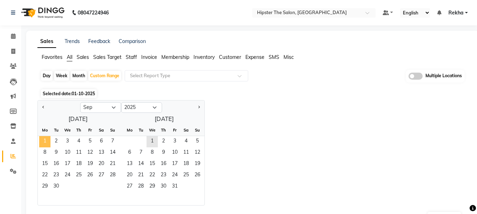
click at [43, 137] on span "1" at bounding box center [44, 141] width 11 height 11
click at [59, 185] on span "30" at bounding box center [55, 186] width 11 height 11
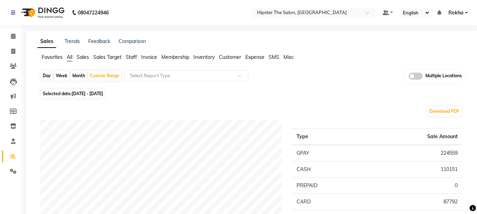
click at [82, 58] on span "Sales" at bounding box center [83, 57] width 12 height 6
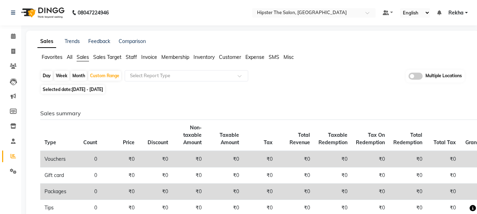
click at [67, 55] on span "All" at bounding box center [70, 57] width 6 height 6
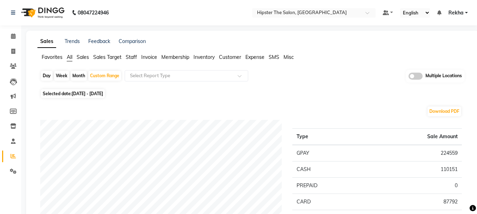
click at [85, 56] on span "Sales" at bounding box center [83, 57] width 12 height 6
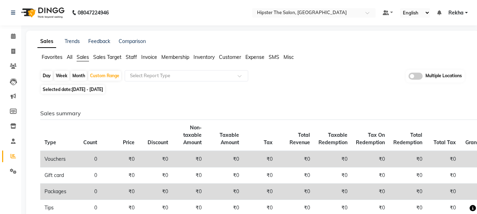
click at [66, 57] on ul "Favorites All Sales Sales Target Staff Invoice Membership Inventory Customer Ex…" at bounding box center [252, 58] width 430 height 8
click at [69, 57] on span "All" at bounding box center [70, 57] width 6 height 6
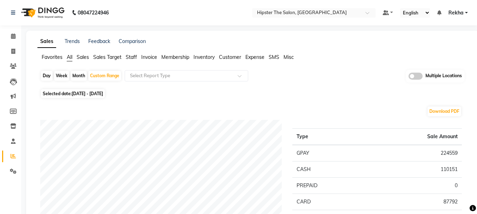
click at [86, 55] on span "Sales" at bounding box center [83, 57] width 12 height 6
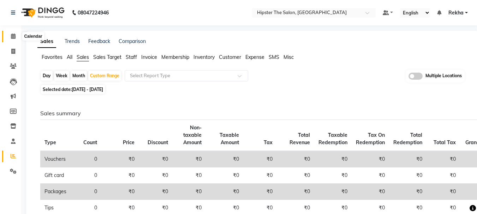
click at [8, 33] on span at bounding box center [13, 36] width 12 height 8
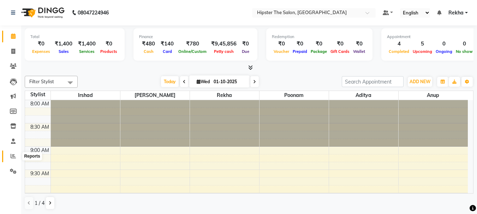
click at [12, 154] on icon at bounding box center [13, 156] width 5 height 5
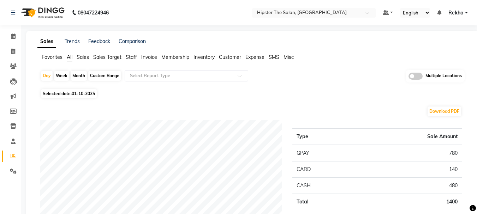
click at [104, 72] on div "Custom Range" at bounding box center [104, 76] width 33 height 10
select select "10"
select select "2025"
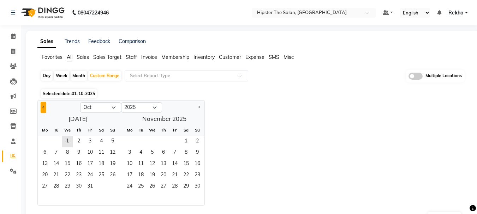
click at [42, 107] on button "Previous month" at bounding box center [44, 107] width 6 height 11
select select "9"
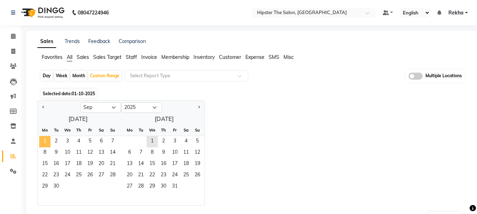
click at [46, 143] on span "1" at bounding box center [44, 141] width 11 height 11
click at [59, 186] on span "30" at bounding box center [55, 186] width 11 height 11
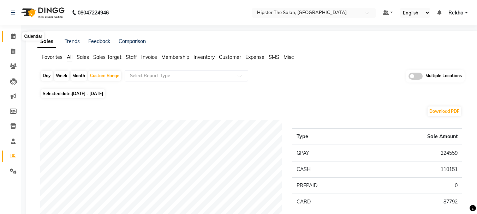
click at [13, 38] on icon at bounding box center [13, 36] width 5 height 5
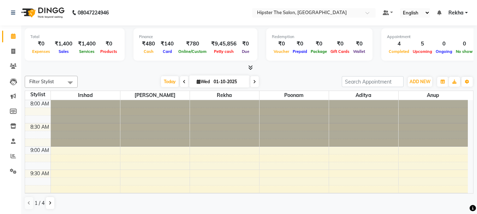
click at [2, 31] on link "Calendar" at bounding box center [10, 37] width 17 height 12
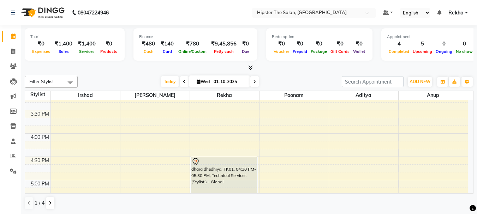
scroll to position [325, 0]
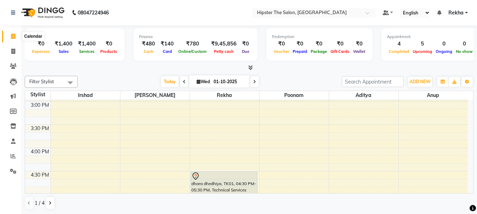
click at [15, 33] on span at bounding box center [13, 36] width 12 height 8
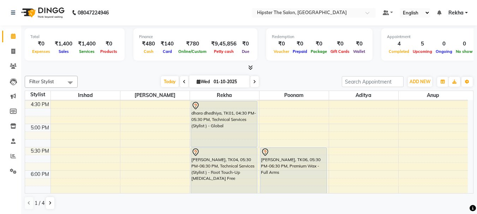
scroll to position [384, 0]
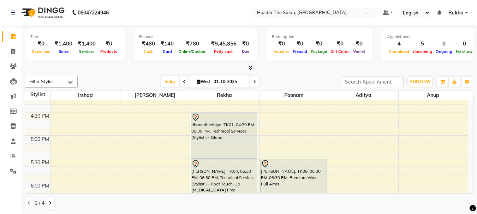
click at [253, 81] on icon at bounding box center [254, 82] width 3 height 4
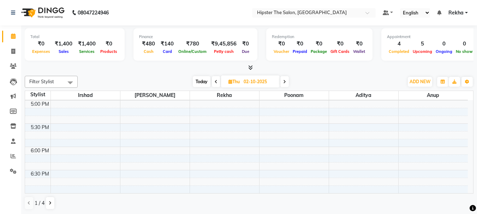
scroll to position [415, 0]
click at [200, 80] on span "Today" at bounding box center [202, 81] width 18 height 11
type input "01-10-2025"
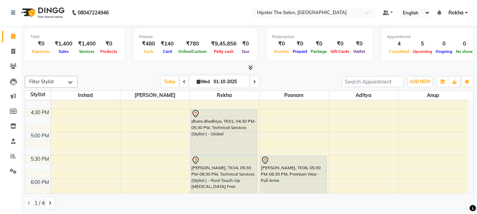
scroll to position [376, 0]
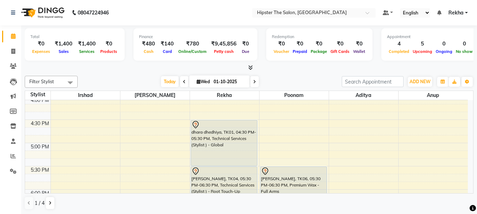
click at [111, 167] on div "8:00 AM 8:30 AM 9:00 AM 9:30 AM 10:00 AM 10:30 AM 11:00 AM 11:30 AM 12:00 PM 12…" at bounding box center [246, 73] width 443 height 698
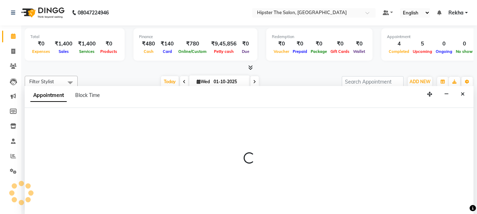
scroll to position [0, 0]
select select "32387"
select select "1050"
select select "tentative"
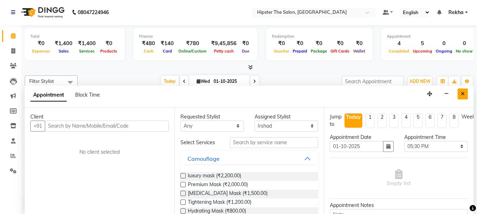
click at [461, 91] on icon "Close" at bounding box center [463, 93] width 4 height 5
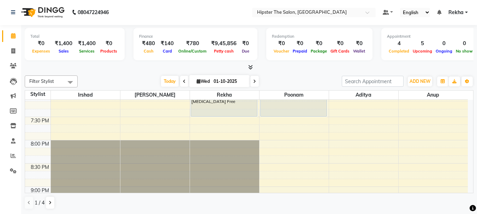
scroll to position [527, 0]
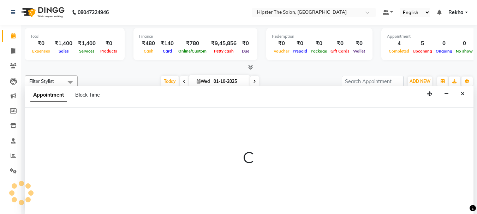
select select "32386"
select select "tentative"
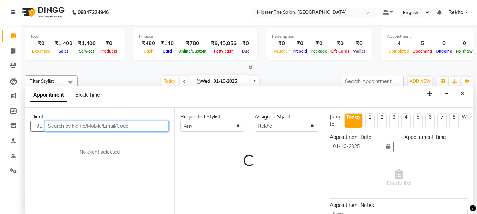
select select "1170"
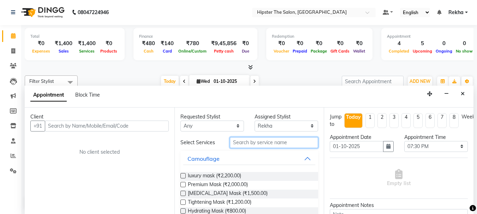
click at [247, 143] on input "text" at bounding box center [274, 142] width 88 height 11
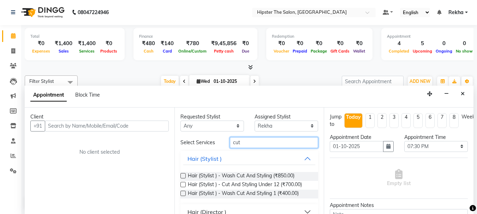
type input "cut"
click at [182, 176] on label at bounding box center [182, 175] width 5 height 5
click at [182, 176] on input "checkbox" at bounding box center [182, 176] width 5 height 5
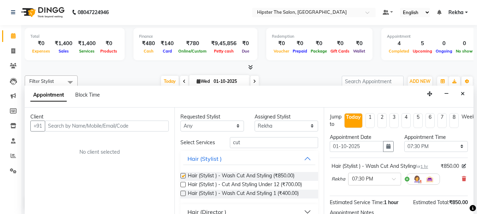
checkbox input "false"
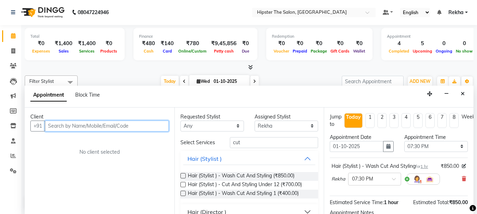
click at [134, 125] on input "text" at bounding box center [107, 126] width 124 height 11
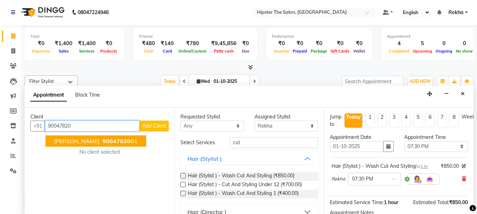
click at [102, 142] on span "90047820" at bounding box center [116, 141] width 28 height 7
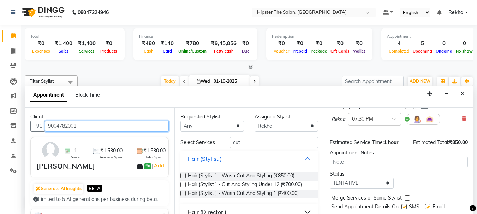
scroll to position [84, 0]
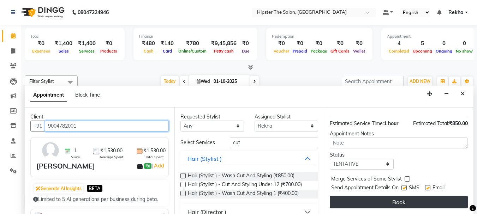
type input "9004782001"
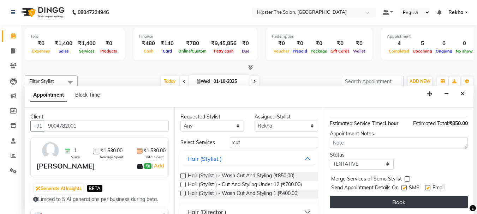
click at [340, 196] on button "Book" at bounding box center [399, 202] width 138 height 13
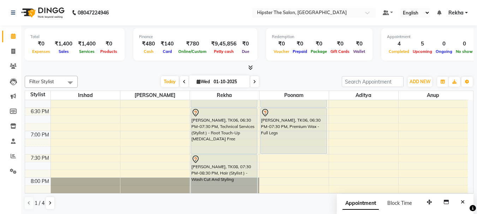
scroll to position [492, 0]
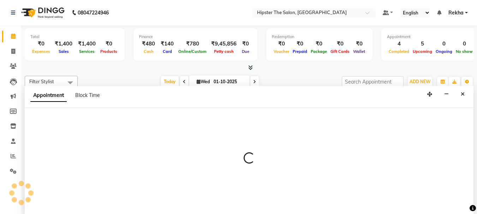
scroll to position [0, 0]
select select "32387"
select select "tentative"
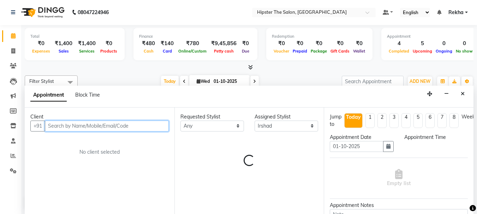
select select "1170"
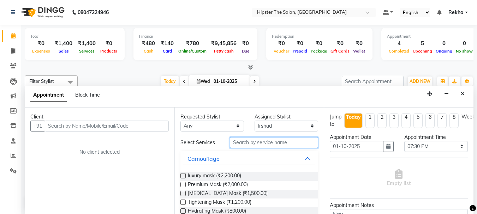
click at [258, 146] on input "text" at bounding box center [274, 142] width 88 height 11
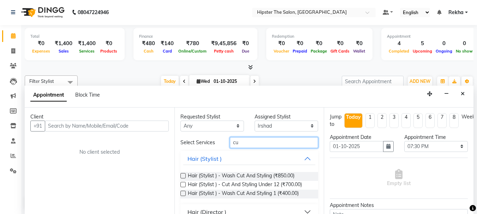
type input "c"
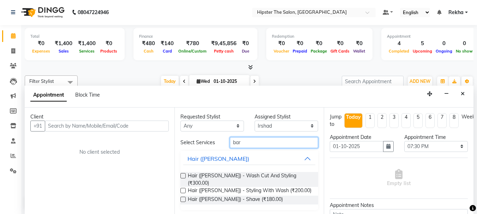
type input "bar"
click at [182, 175] on label at bounding box center [182, 175] width 5 height 5
click at [182, 175] on input "checkbox" at bounding box center [182, 176] width 5 height 5
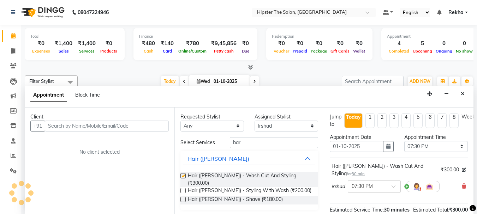
checkbox input "false"
click at [182, 197] on label at bounding box center [182, 199] width 5 height 5
click at [182, 198] on input "checkbox" at bounding box center [182, 200] width 5 height 5
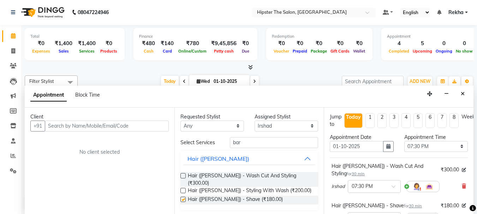
checkbox input "false"
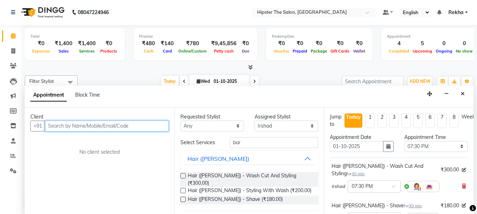
click at [140, 125] on input "text" at bounding box center [107, 126] width 124 height 11
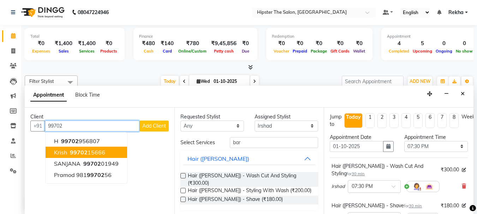
click at [107, 152] on button "krish 99702 15666" at bounding box center [87, 152] width 82 height 11
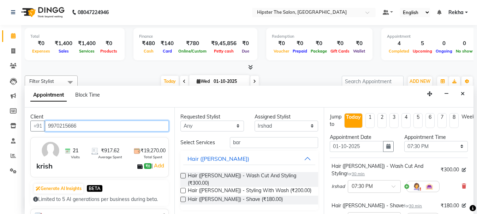
scroll to position [124, 0]
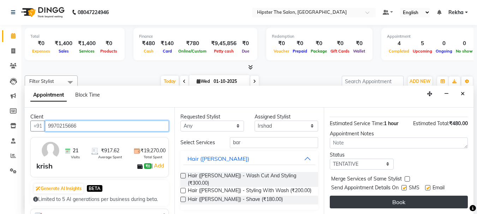
type input "9970215666"
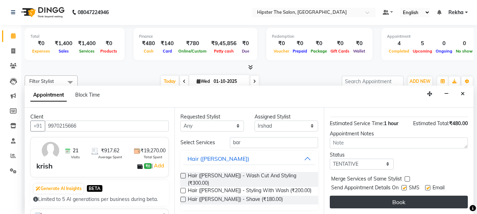
click at [353, 196] on button "Book" at bounding box center [399, 202] width 138 height 13
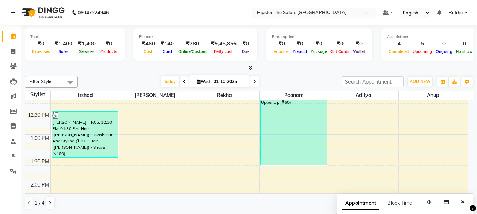
scroll to position [191, 0]
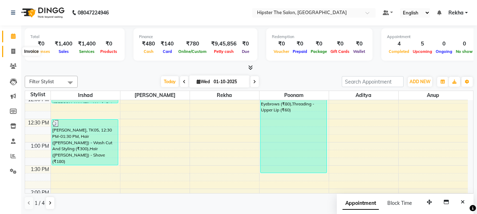
click at [12, 49] on icon at bounding box center [13, 51] width 4 height 5
select select "service"
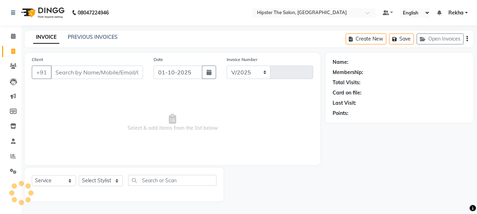
select select "5125"
type input "3060"
click at [89, 68] on input "Client" at bounding box center [98, 72] width 94 height 13
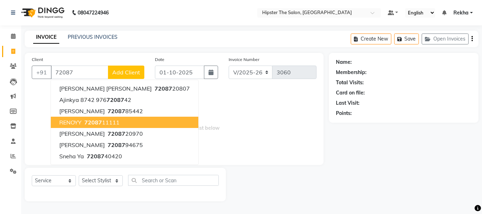
click at [99, 120] on span "72087" at bounding box center [93, 122] width 18 height 7
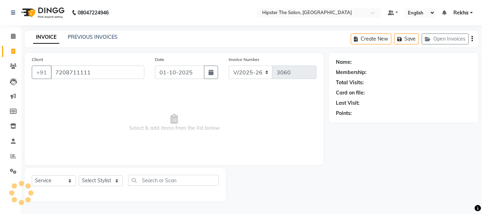
type input "7208711111"
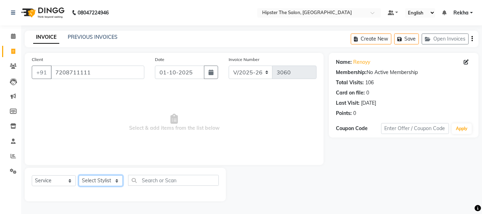
click at [87, 177] on select "Select Stylist Aditya Akansha Altaf Anil Anup Ashik Bhavin Diksha Irshad Lucky …" at bounding box center [101, 180] width 44 height 11
select select "32387"
click at [79, 175] on select "Select Stylist Aditya Akansha Altaf Anil Anup Ashik Bhavin Diksha Irshad Lucky …" at bounding box center [101, 180] width 44 height 11
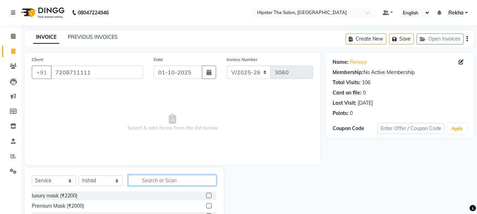
click at [150, 182] on input "text" at bounding box center [172, 180] width 88 height 11
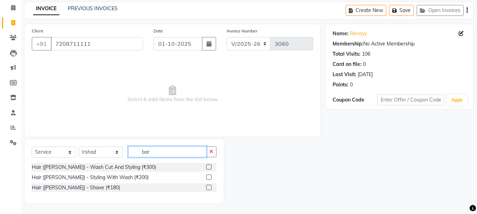
type input "bar"
click at [207, 168] on label at bounding box center [208, 166] width 5 height 5
click at [207, 168] on input "checkbox" at bounding box center [208, 167] width 5 height 5
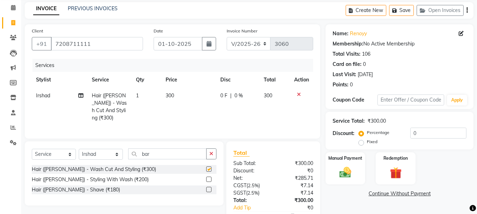
checkbox input "false"
click at [208, 188] on label at bounding box center [208, 189] width 5 height 5
click at [208, 188] on input "checkbox" at bounding box center [208, 190] width 5 height 5
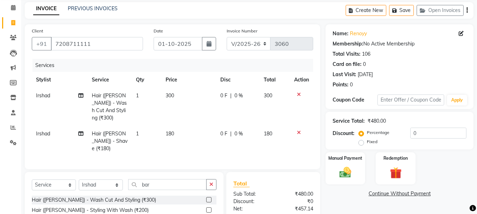
checkbox input "false"
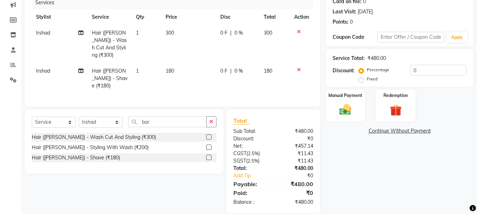
scroll to position [0, 0]
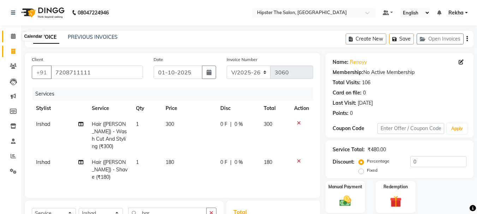
click at [13, 34] on icon at bounding box center [13, 36] width 5 height 5
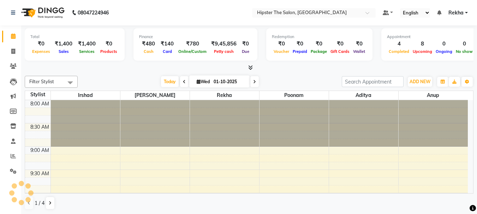
scroll to position [326, 0]
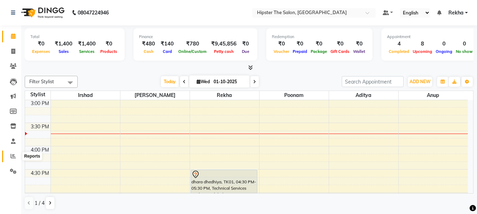
click at [11, 155] on icon at bounding box center [13, 156] width 5 height 5
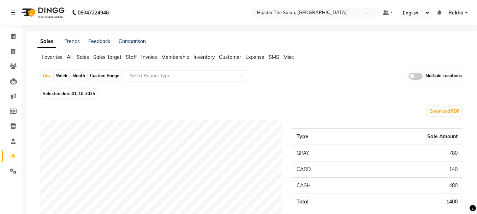
click at [132, 55] on span "Staff" at bounding box center [131, 57] width 11 height 6
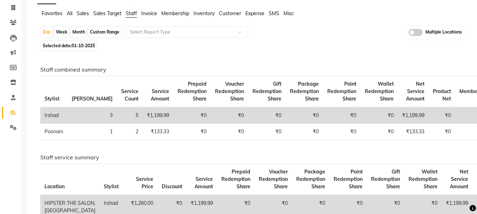
scroll to position [52, 0]
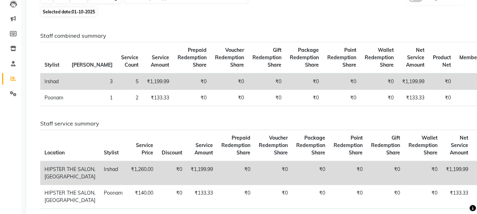
click at [193, 102] on div "Staff combined summary Stylist Bill Count Service Count Service Amount Prepaid …" at bounding box center [251, 71] width 432 height 79
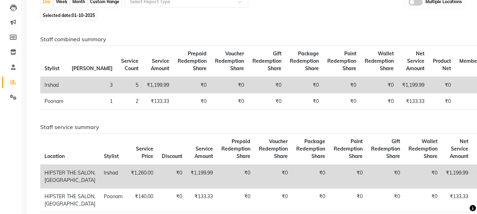
scroll to position [0, 0]
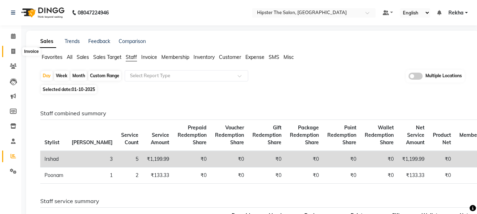
click at [12, 48] on span at bounding box center [13, 52] width 12 height 8
select select "service"
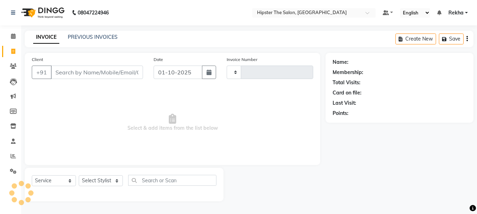
type input "3060"
select select "5125"
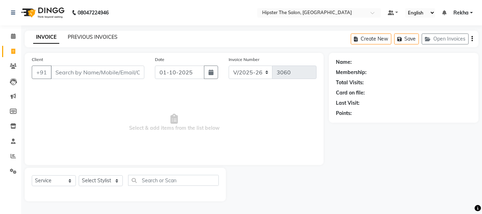
click at [87, 36] on link "PREVIOUS INVOICES" at bounding box center [93, 37] width 50 height 6
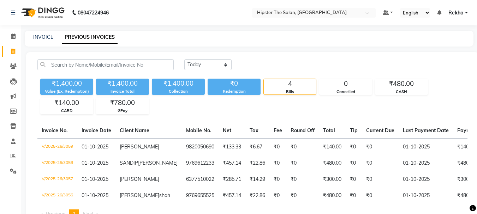
scroll to position [41, 0]
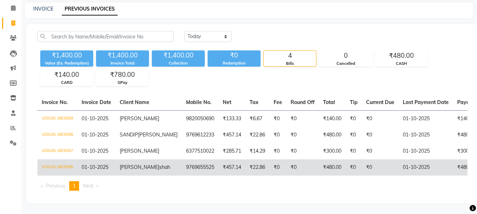
click at [286, 161] on td "₹0" at bounding box center [302, 168] width 32 height 16
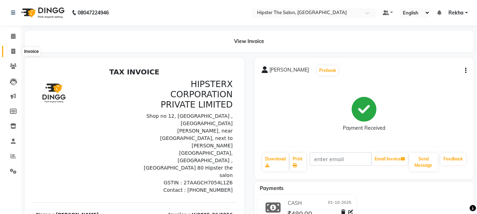
click at [16, 52] on span at bounding box center [13, 52] width 12 height 8
select select "5125"
select select "service"
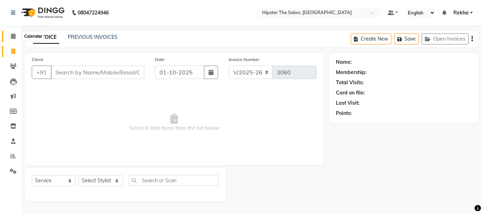
click at [12, 35] on icon at bounding box center [13, 36] width 5 height 5
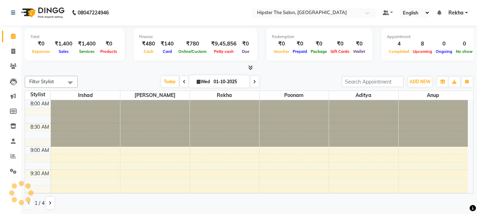
drag, startPoint x: 195, startPoint y: 128, endPoint x: 196, endPoint y: 87, distance: 40.6
click at [196, 87] on div "Filter Stylist Select All [PERSON_NAME] Rekha poonam Aditya Anup [PERSON_NAME] …" at bounding box center [249, 143] width 449 height 140
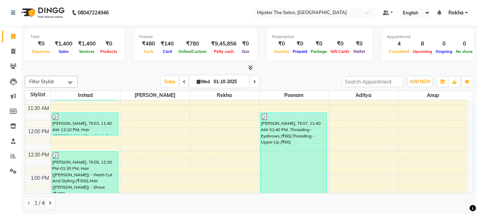
scroll to position [160, 0]
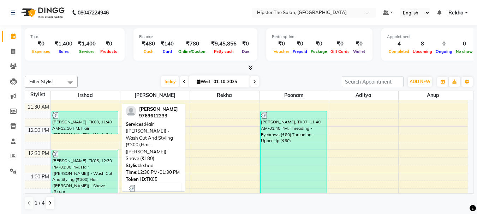
click at [92, 170] on div "[PERSON_NAME], TK05, 12:30 PM-01:30 PM, Hair ([PERSON_NAME]) - Wash Cut And Sty…" at bounding box center [85, 173] width 66 height 46
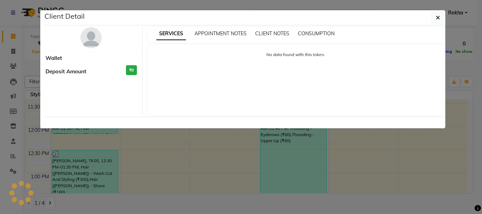
select select "3"
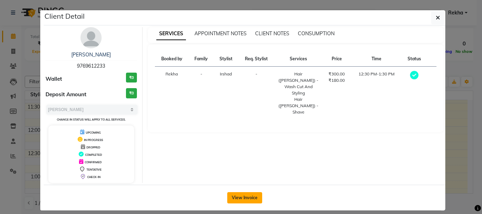
click at [242, 198] on button "View Invoice" at bounding box center [244, 197] width 35 height 11
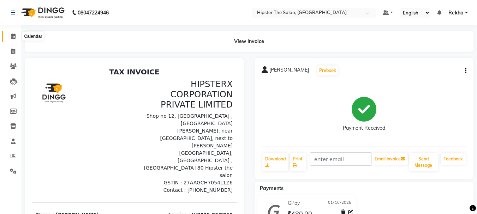
click at [13, 35] on icon at bounding box center [13, 36] width 5 height 5
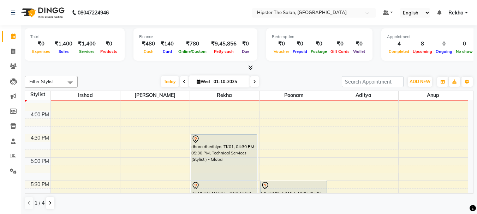
scroll to position [341, 0]
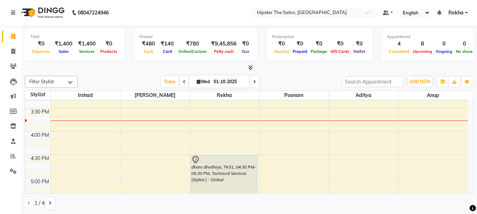
click at [253, 81] on icon at bounding box center [254, 82] width 3 height 4
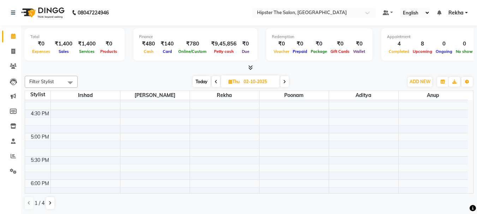
scroll to position [388, 0]
click at [285, 81] on icon at bounding box center [284, 82] width 3 height 4
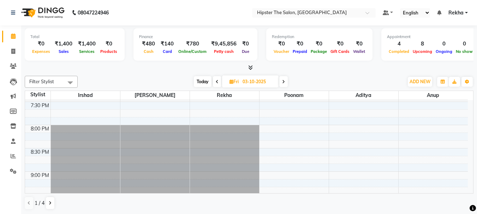
scroll to position [605, 0]
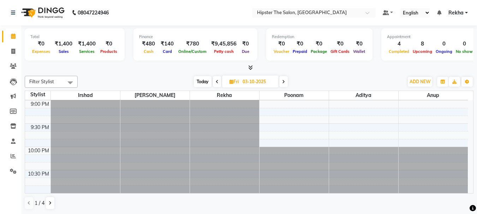
click at [283, 80] on icon at bounding box center [283, 82] width 3 height 4
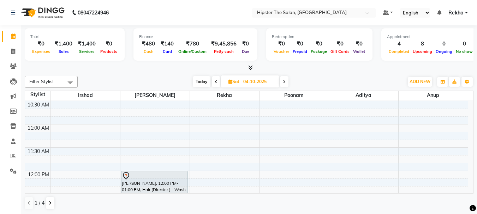
scroll to position [137, 0]
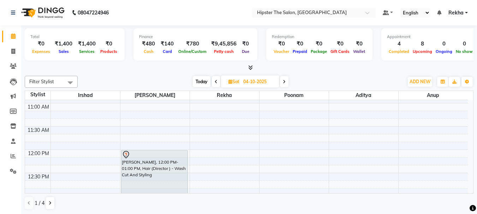
click at [284, 82] on icon at bounding box center [284, 82] width 3 height 4
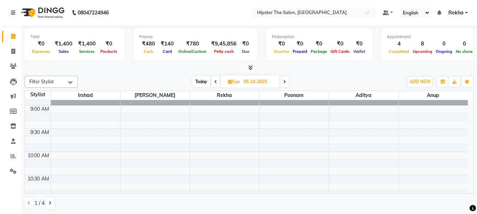
scroll to position [0, 0]
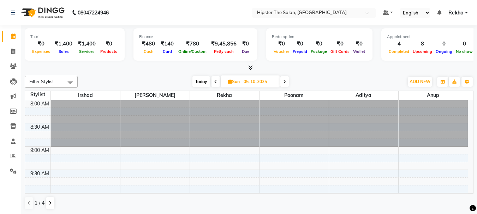
click at [285, 82] on icon at bounding box center [284, 82] width 3 height 4
type input "06-10-2025"
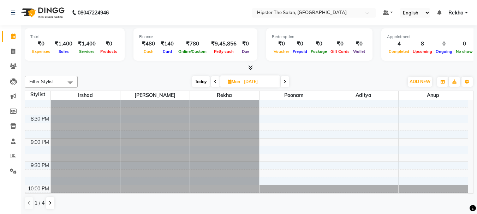
scroll to position [605, 0]
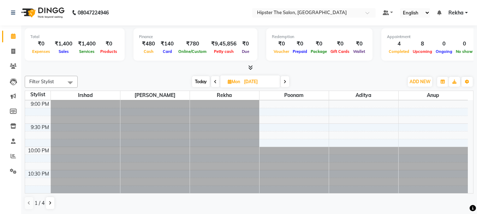
click at [248, 83] on input "06-10-2025" at bounding box center [259, 82] width 35 height 11
select select "10"
select select "2025"
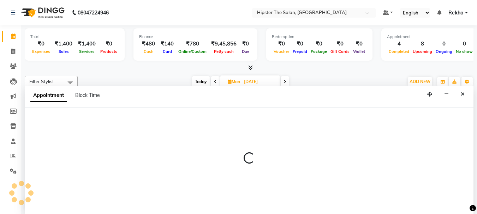
scroll to position [0, 0]
select select "32384"
select select "tentative"
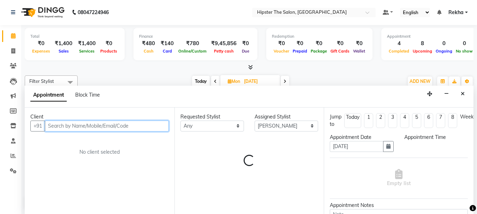
select select "1275"
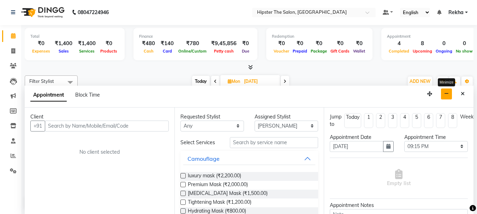
click at [450, 92] on button "button" at bounding box center [446, 94] width 11 height 11
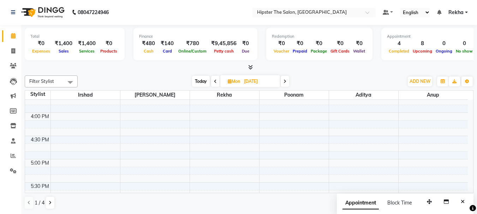
scroll to position [369, 0]
click at [285, 78] on span at bounding box center [285, 81] width 8 height 11
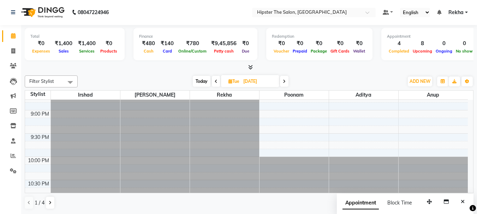
scroll to position [605, 0]
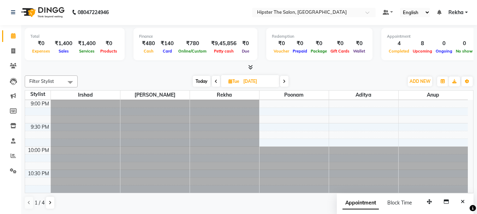
click at [215, 80] on icon at bounding box center [216, 81] width 3 height 4
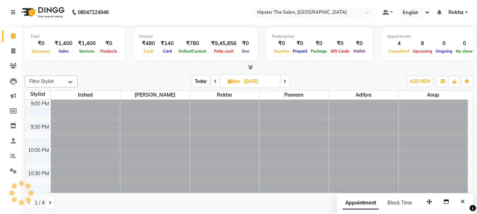
scroll to position [326, 0]
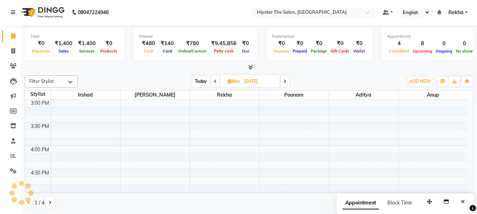
click at [214, 80] on icon at bounding box center [215, 81] width 3 height 4
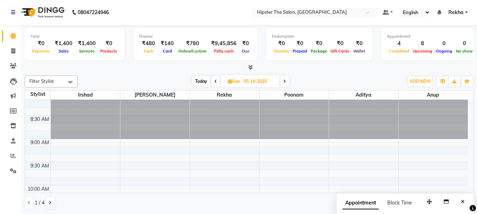
scroll to position [0, 0]
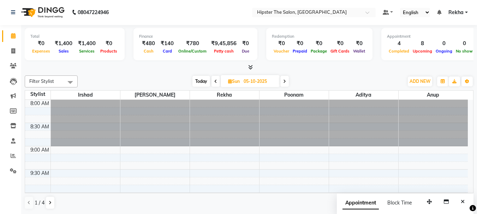
click at [198, 81] on span "Today" at bounding box center [201, 81] width 18 height 11
type input "01-10-2025"
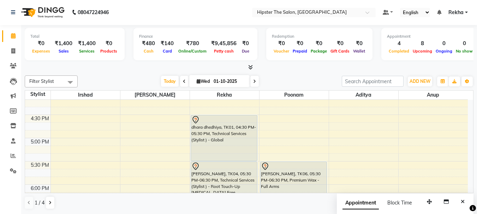
scroll to position [381, 0]
click at [15, 51] on icon at bounding box center [13, 50] width 4 height 5
select select "service"
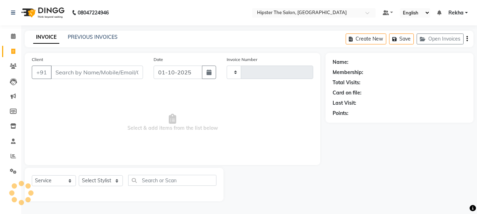
type input "3060"
select select "5125"
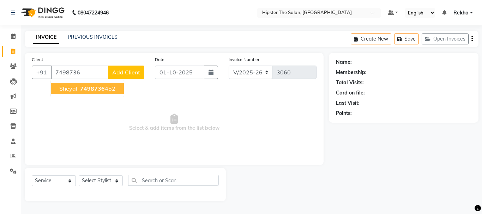
click at [86, 88] on span "7498736" at bounding box center [92, 88] width 25 height 7
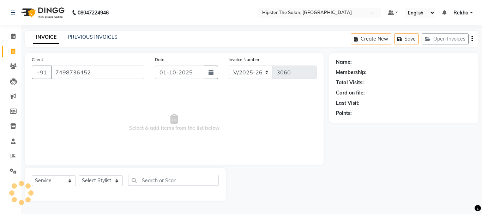
type input "7498736452"
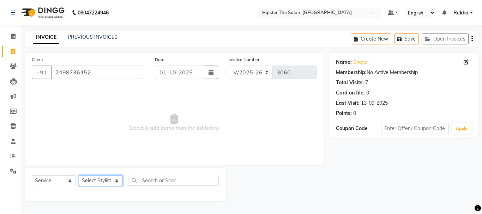
click at [103, 177] on select "Select Stylist Aditya Akansha Altaf Anil Anup Ashik Bhavin Diksha Irshad Lucky …" at bounding box center [101, 180] width 44 height 11
select select "50153"
click at [79, 175] on select "Select Stylist Aditya Akansha Altaf Anil Anup Ashik Bhavin Diksha Irshad Lucky …" at bounding box center [101, 180] width 44 height 11
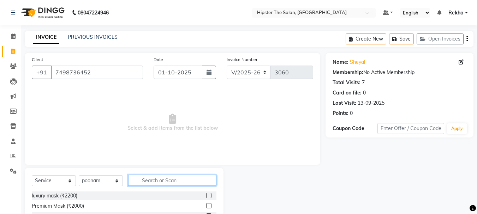
click at [159, 181] on input "text" at bounding box center [172, 180] width 88 height 11
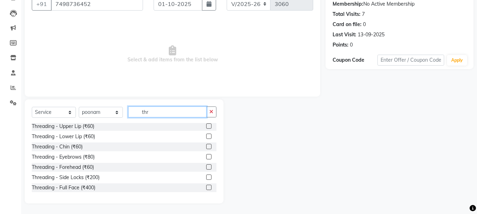
type input "thr"
click at [206, 157] on label at bounding box center [208, 156] width 5 height 5
click at [206, 157] on input "checkbox" at bounding box center [208, 157] width 5 height 5
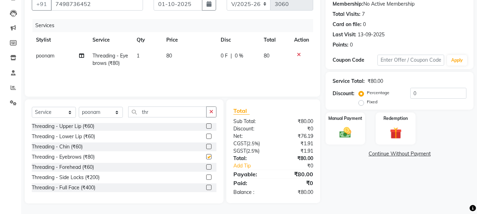
checkbox input "false"
click at [347, 128] on img at bounding box center [345, 133] width 20 height 14
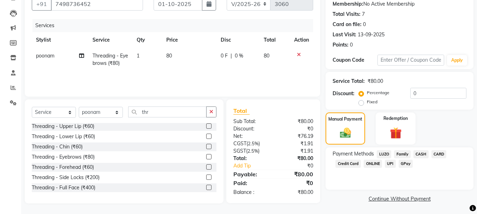
click at [405, 161] on span "GPay" at bounding box center [405, 164] width 14 height 8
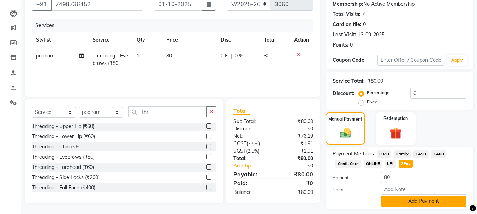
scroll to position [89, 0]
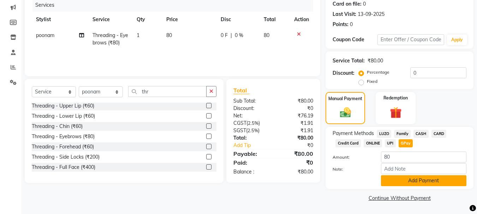
click at [394, 179] on button "Add Payment" at bounding box center [423, 180] width 85 height 11
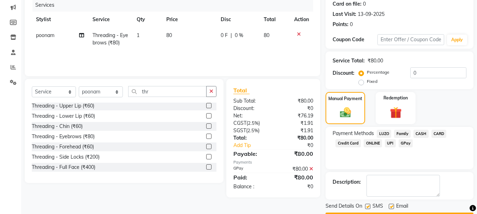
scroll to position [109, 0]
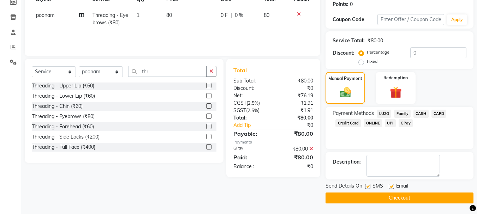
click at [388, 195] on button "Checkout" at bounding box center [399, 198] width 148 height 11
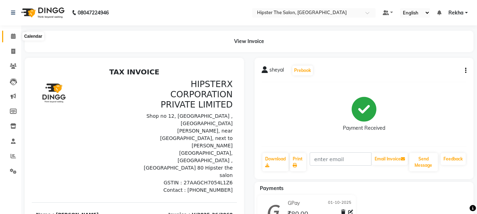
click at [14, 40] on span at bounding box center [13, 36] width 12 height 8
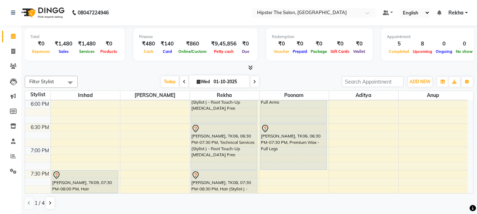
scroll to position [466, 0]
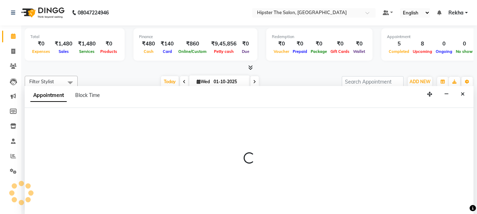
scroll to position [0, 0]
select select "32387"
select select "1110"
select select "tentative"
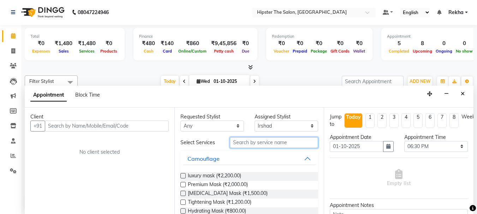
click at [263, 143] on input "text" at bounding box center [274, 142] width 88 height 11
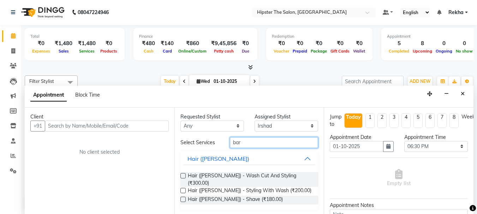
type input "bar"
click at [182, 197] on label at bounding box center [182, 199] width 5 height 5
click at [182, 198] on input "checkbox" at bounding box center [182, 200] width 5 height 5
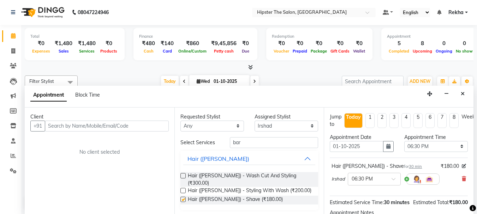
checkbox input "false"
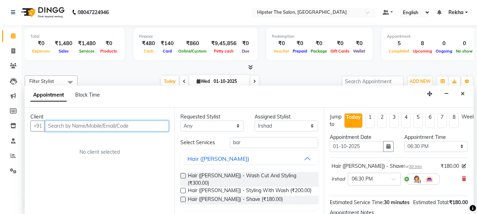
click at [140, 126] on input "text" at bounding box center [107, 126] width 124 height 11
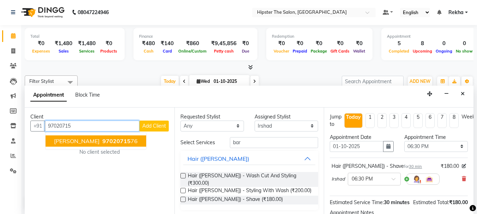
click at [114, 143] on span "97020715" at bounding box center [116, 141] width 28 height 7
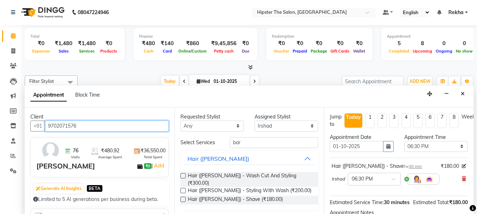
scroll to position [92, 0]
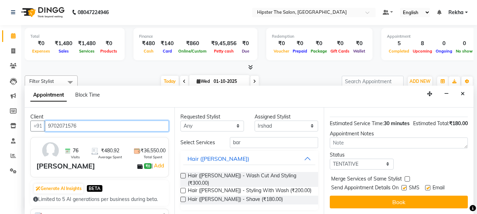
type input "9702071576"
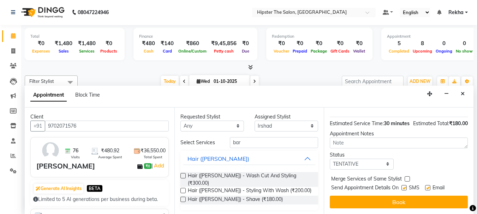
click at [359, 199] on button "Book" at bounding box center [399, 202] width 138 height 13
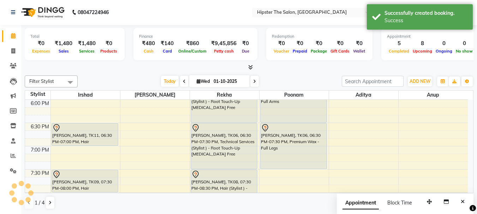
scroll to position [0, 0]
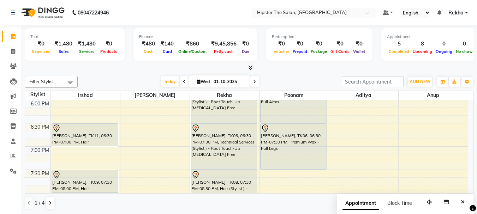
click at [253, 82] on icon at bounding box center [254, 82] width 3 height 4
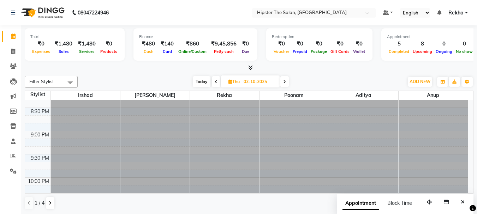
scroll to position [588, 0]
click at [200, 80] on span "Today" at bounding box center [202, 81] width 18 height 11
type input "01-10-2025"
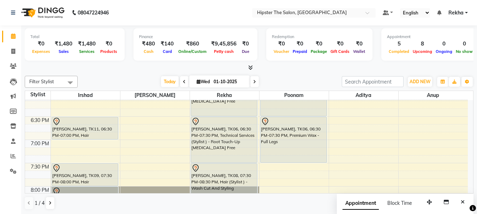
scroll to position [471, 0]
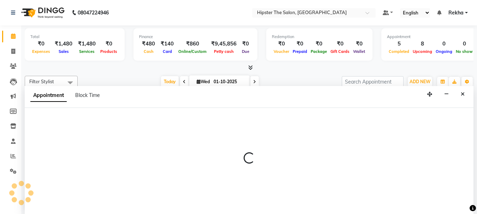
scroll to position [0, 0]
select select "32387"
select select "tentative"
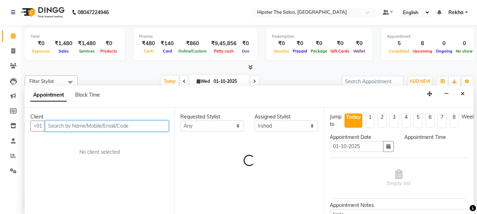
select select "1140"
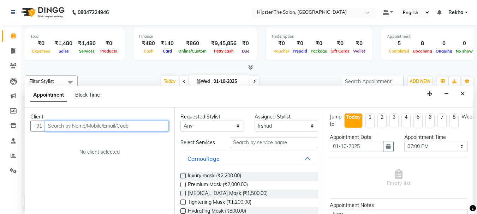
click at [59, 126] on input "text" at bounding box center [107, 126] width 124 height 11
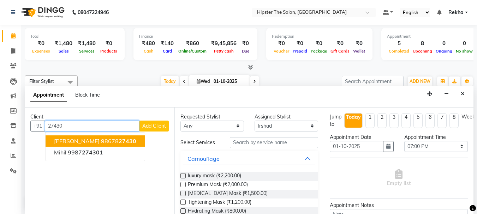
click at [68, 142] on span "amit shete" at bounding box center [77, 141] width 46 height 7
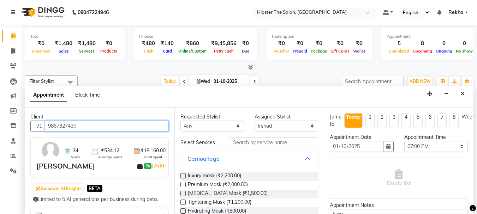
type input "9867827430"
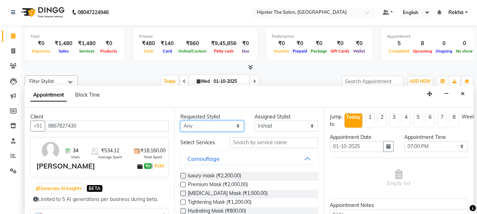
click at [200, 128] on select "Any Aditya Akansha Altaf Anil Anup Ashik Bhavin Diksha Irshad Lucky Namrata Nee…" at bounding box center [212, 126] width 64 height 11
select select "32387"
click at [180, 121] on select "Any Aditya Akansha Altaf Anil Anup Ashik Bhavin Diksha Irshad Lucky Namrata Nee…" at bounding box center [212, 126] width 64 height 11
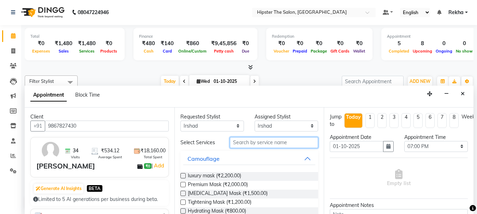
click at [239, 143] on input "text" at bounding box center [274, 142] width 88 height 11
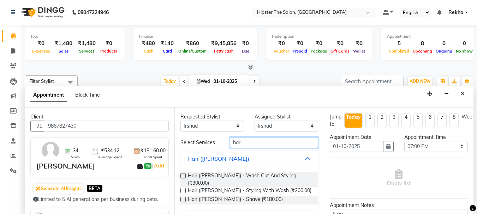
type input "bar"
click at [184, 175] on label at bounding box center [182, 175] width 5 height 5
click at [184, 175] on input "checkbox" at bounding box center [182, 176] width 5 height 5
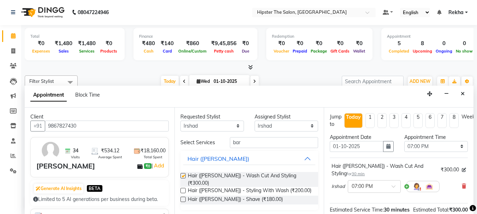
checkbox input "false"
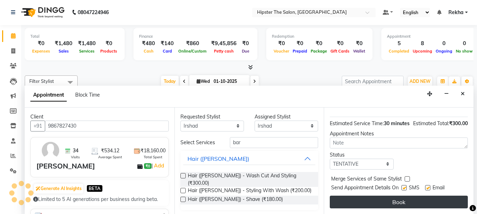
click at [396, 197] on button "Book" at bounding box center [399, 202] width 138 height 13
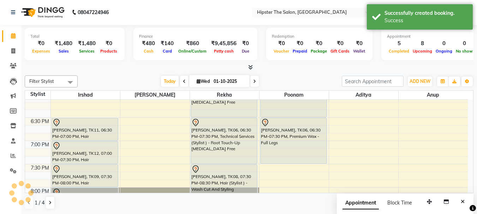
scroll to position [0, 0]
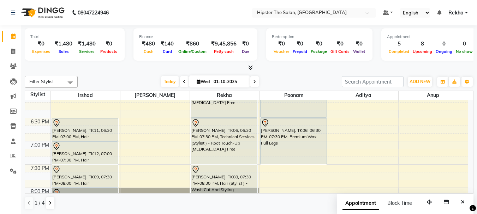
click at [396, 197] on div "Appointment Block Time" at bounding box center [381, 205] width 78 height 16
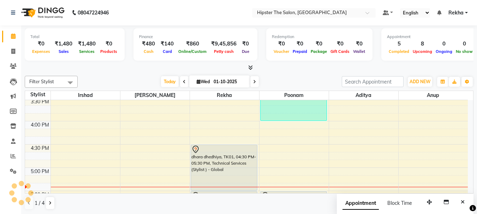
scroll to position [347, 0]
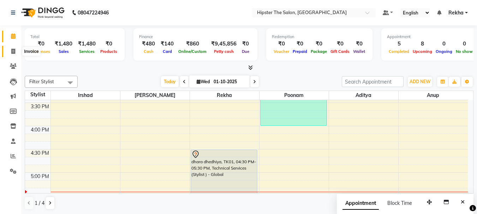
click at [12, 52] on icon at bounding box center [13, 51] width 4 height 5
select select "service"
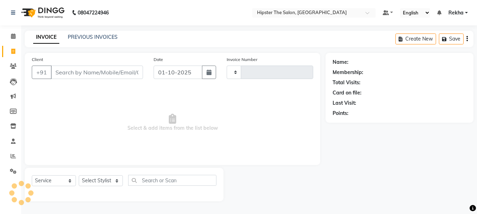
type input "3061"
select select "5125"
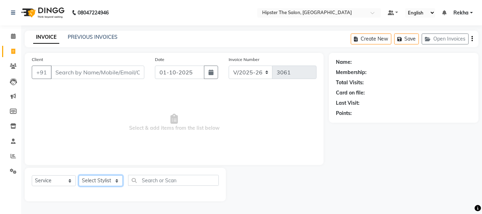
click at [103, 181] on select "Select Stylist Aditya Akansha Altaf Anil Anup Ashik Bhavin Diksha Irshad Lucky …" at bounding box center [101, 180] width 44 height 11
click at [72, 34] on link "PREVIOUS INVOICES" at bounding box center [93, 37] width 50 height 6
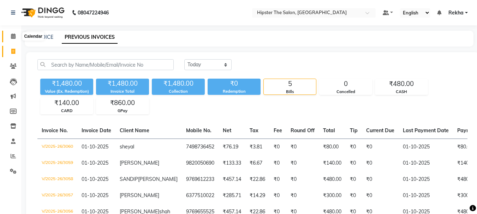
click at [13, 32] on span at bounding box center [13, 36] width 12 height 8
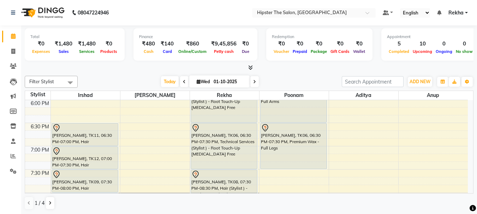
scroll to position [490, 0]
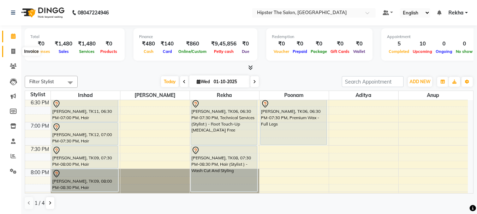
click at [11, 50] on icon at bounding box center [13, 51] width 4 height 5
select select "5125"
select select "service"
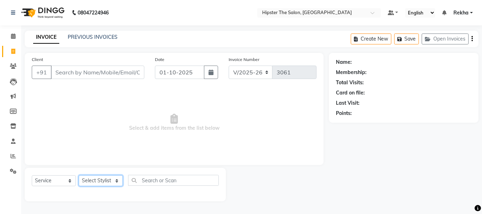
click at [93, 182] on select "Select Stylist Aditya Akansha Altaf Anil Anup Ashik Bhavin Diksha Irshad Lucky …" at bounding box center [101, 180] width 44 height 11
select select "32387"
click at [79, 175] on select "Select Stylist Aditya Akansha Altaf Anil Anup Ashik Bhavin Diksha Irshad Lucky …" at bounding box center [101, 180] width 44 height 11
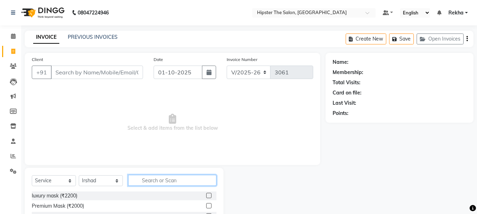
click at [147, 185] on input "text" at bounding box center [172, 180] width 88 height 11
type input "bar"
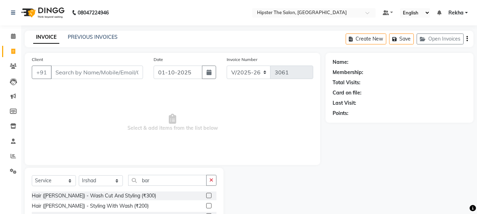
click at [207, 197] on label at bounding box center [208, 195] width 5 height 5
click at [207, 197] on input "checkbox" at bounding box center [208, 196] width 5 height 5
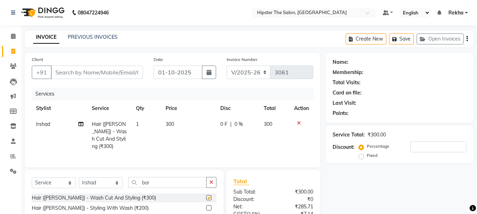
checkbox input "false"
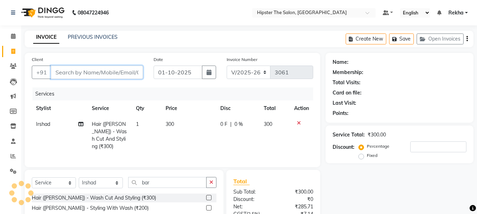
click at [115, 73] on input "Client" at bounding box center [97, 72] width 92 height 13
type input "9"
type input "0"
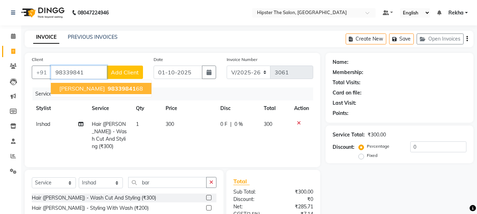
click at [106, 89] on ngb-highlight "98339841 68" at bounding box center [124, 88] width 37 height 7
type input "9833984168"
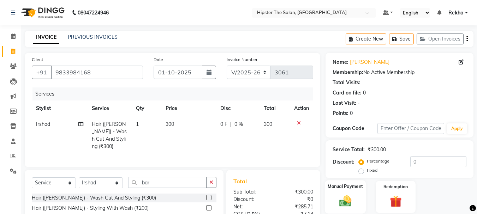
scroll to position [68, 0]
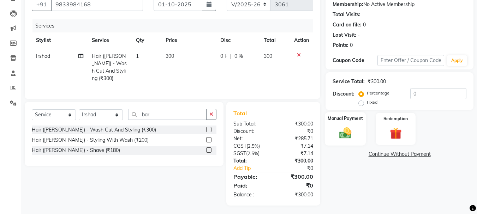
click at [340, 128] on img at bounding box center [345, 133] width 20 height 14
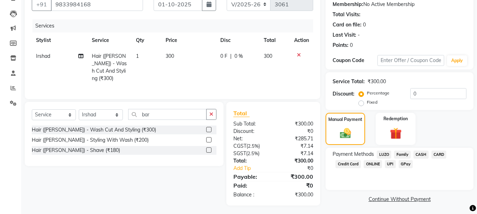
click at [407, 164] on span "GPay" at bounding box center [405, 164] width 14 height 8
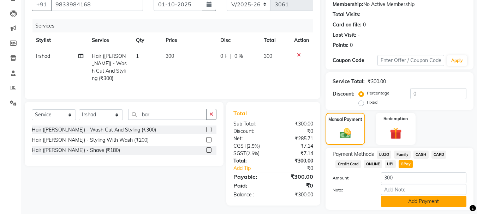
click at [435, 201] on button "Add Payment" at bounding box center [423, 201] width 85 height 11
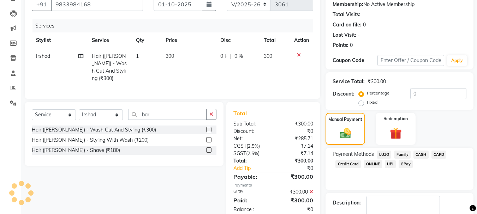
scroll to position [109, 0]
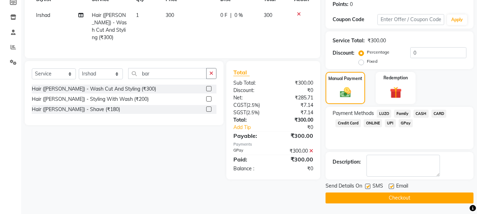
click at [422, 198] on button "Checkout" at bounding box center [399, 198] width 148 height 11
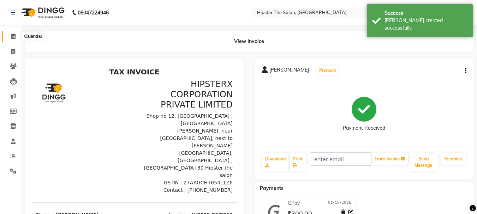
click at [14, 36] on icon at bounding box center [13, 36] width 5 height 5
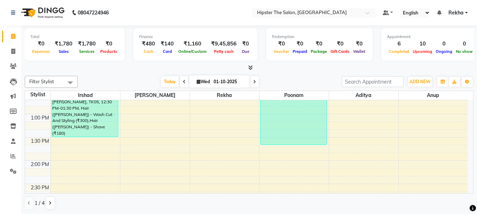
scroll to position [209, 0]
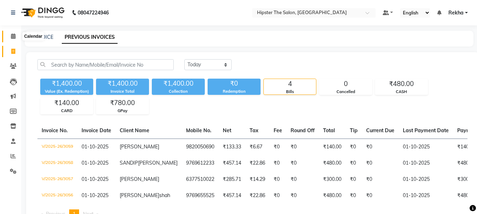
click at [12, 37] on icon at bounding box center [13, 36] width 5 height 5
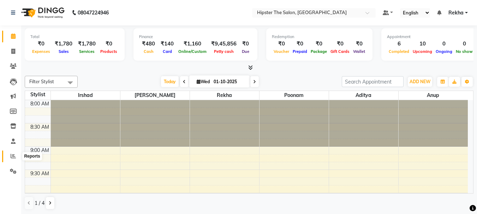
click at [13, 154] on icon at bounding box center [13, 156] width 5 height 5
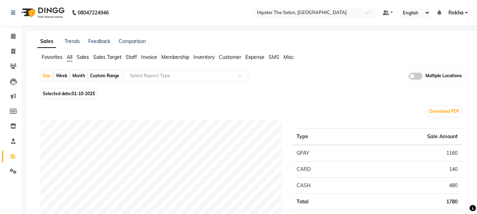
click at [132, 55] on span "Staff" at bounding box center [131, 57] width 11 height 6
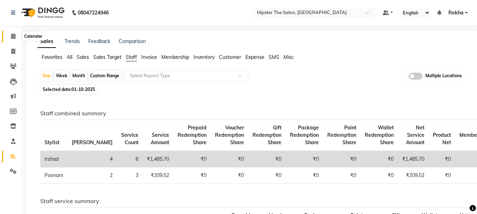
click at [13, 35] on icon at bounding box center [13, 36] width 5 height 5
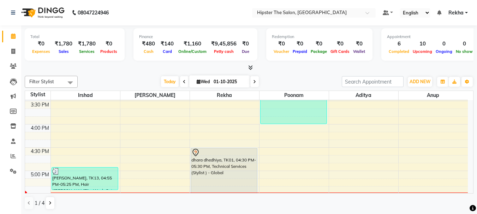
scroll to position [412, 0]
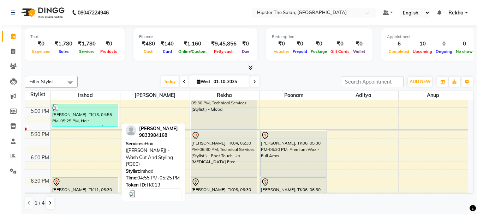
click at [85, 125] on div "[PERSON_NAME], TK13, 04:55 PM-05:25 PM, Hair ([PERSON_NAME]) - Wash Cut And Sty…" at bounding box center [85, 115] width 66 height 22
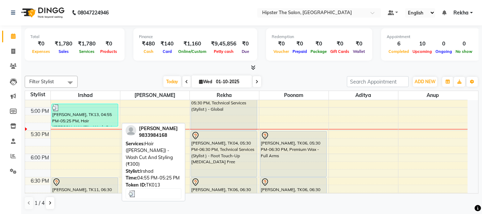
select select "3"
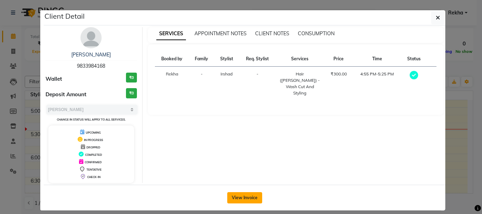
click at [247, 194] on button "View Invoice" at bounding box center [244, 197] width 35 height 11
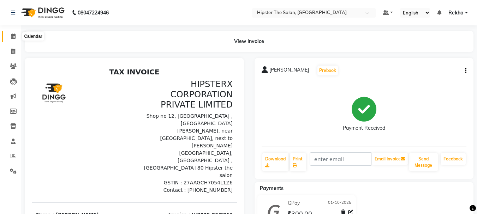
click at [12, 35] on icon at bounding box center [13, 36] width 5 height 5
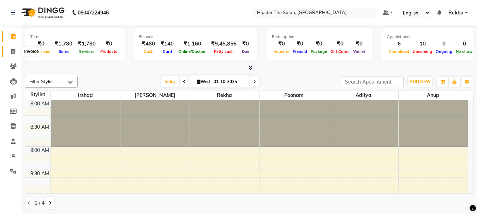
click at [12, 50] on icon at bounding box center [13, 51] width 4 height 5
select select "service"
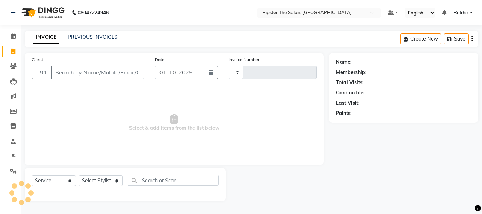
type input "3062"
select select "5125"
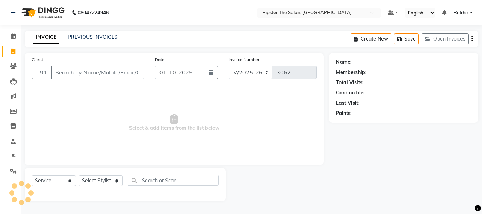
click at [91, 70] on input "Client" at bounding box center [98, 72] width 94 height 13
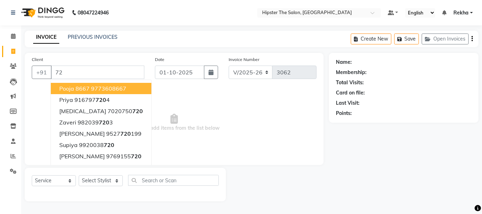
type input "7"
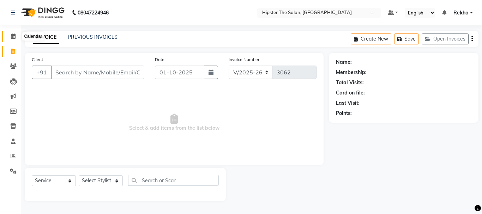
click at [13, 37] on icon at bounding box center [13, 36] width 5 height 5
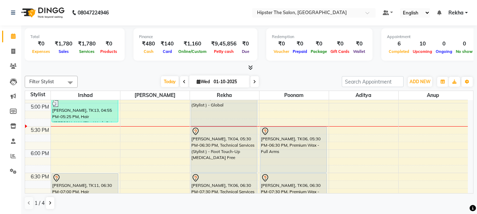
scroll to position [428, 0]
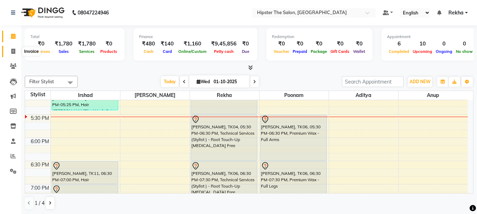
click at [12, 53] on icon at bounding box center [13, 51] width 4 height 5
select select "5125"
select select "service"
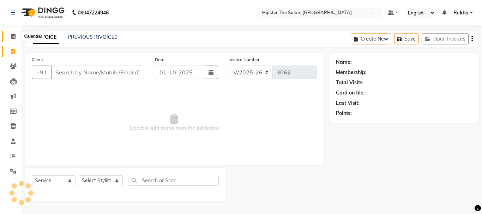
click at [13, 34] on icon at bounding box center [13, 36] width 5 height 5
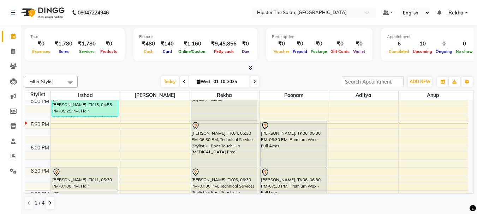
scroll to position [416, 0]
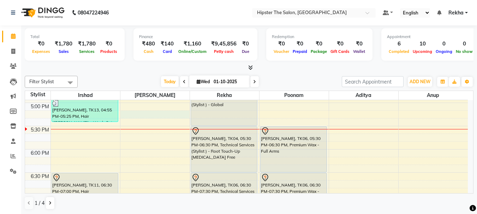
click at [160, 115] on div "8:00 AM 8:30 AM 9:00 AM 9:30 AM 10:00 AM 10:30 AM 11:00 AM 11:30 AM 12:00 PM 12…" at bounding box center [246, 33] width 443 height 698
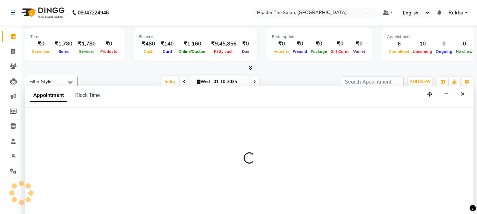
scroll to position [0, 0]
select select "32384"
select select "1035"
select select "tentative"
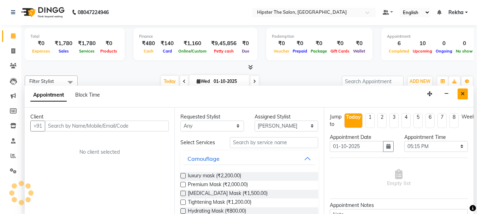
click at [464, 94] on icon "Close" at bounding box center [463, 93] width 4 height 5
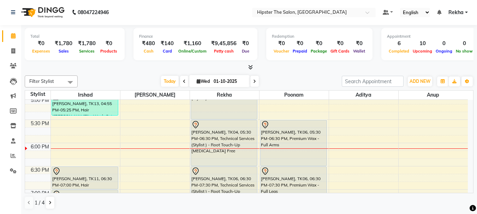
scroll to position [416, 0]
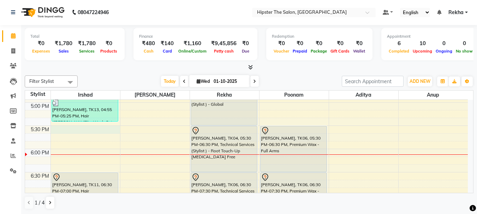
drag, startPoint x: 116, startPoint y: 133, endPoint x: 89, endPoint y: 133, distance: 26.8
click at [89, 133] on div "8:00 AM 8:30 AM 9:00 AM 9:30 AM 10:00 AM 10:30 AM 11:00 AM 11:30 AM 12:00 PM 12…" at bounding box center [246, 32] width 443 height 698
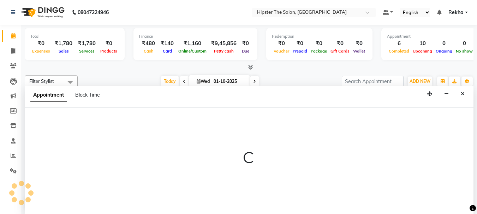
select select "32387"
select select "tentative"
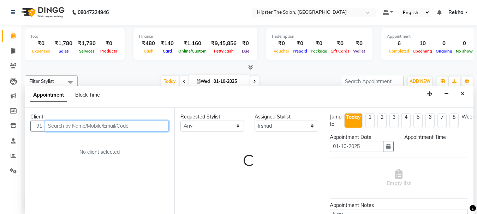
select select "1050"
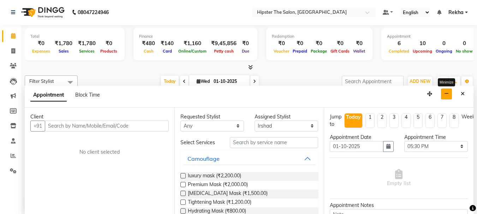
click at [448, 95] on icon "button" at bounding box center [446, 93] width 5 height 5
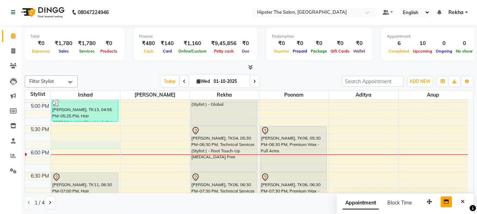
click at [112, 143] on div "8:00 AM 8:30 AM 9:00 AM 9:30 AM 10:00 AM 10:30 AM 11:00 AM 11:30 AM 12:00 PM 12…" at bounding box center [246, 32] width 443 height 698
select select "32387"
select select "1065"
select select "tentative"
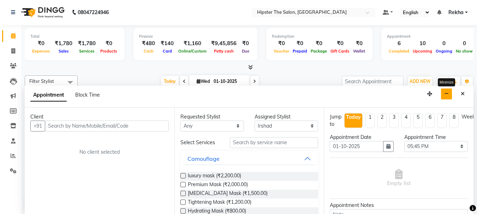
click at [447, 94] on icon "button" at bounding box center [446, 93] width 5 height 5
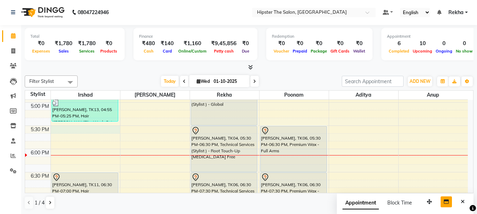
click at [79, 130] on div "8:00 AM 8:30 AM 9:00 AM 9:30 AM 10:00 AM 10:30 AM 11:00 AM 11:30 AM 12:00 PM 12…" at bounding box center [246, 32] width 443 height 698
select select "32387"
select select "tentative"
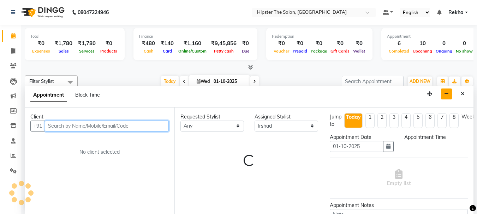
select select "1050"
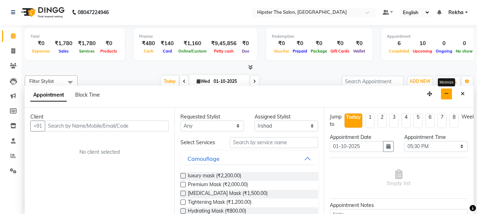
click at [446, 94] on icon "button" at bounding box center [446, 93] width 5 height 5
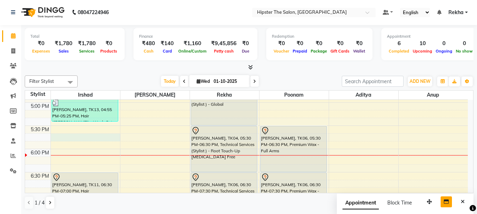
click at [68, 136] on div "8:00 AM 8:30 AM 9:00 AM 9:30 AM 10:00 AM 10:30 AM 11:00 AM 11:30 AM 12:00 PM 12…" at bounding box center [246, 32] width 443 height 698
select select "32387"
select select "1065"
select select "tentative"
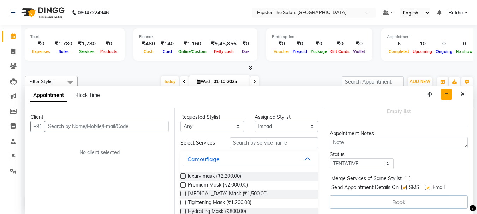
scroll to position [0, 0]
click at [12, 51] on icon at bounding box center [13, 50] width 4 height 5
select select "service"
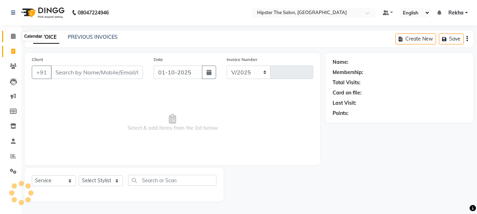
select select "5125"
type input "3062"
click at [14, 37] on icon at bounding box center [13, 36] width 5 height 5
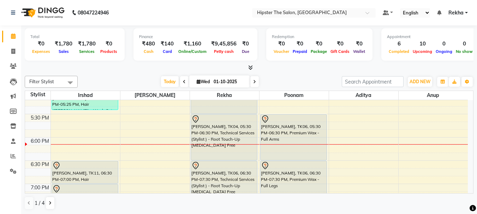
scroll to position [426, 0]
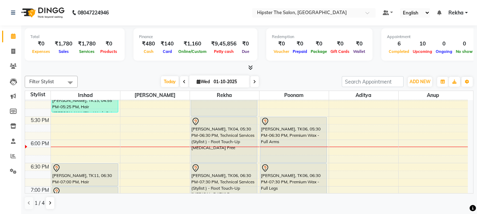
click at [95, 140] on div "8:00 AM 8:30 AM 9:00 AM 9:30 AM 10:00 AM 10:30 AM 11:00 AM 11:30 AM 12:00 PM 12…" at bounding box center [246, 23] width 443 height 698
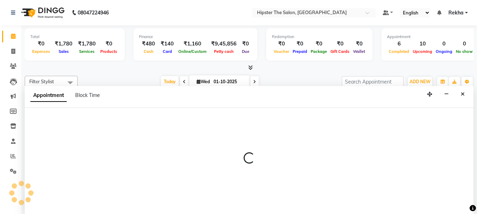
select select "32387"
select select "tentative"
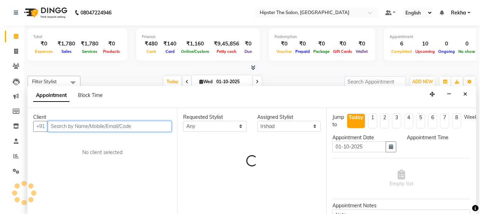
scroll to position [0, 0]
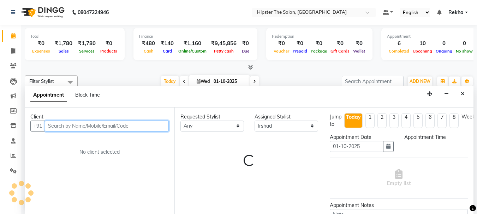
select select "1080"
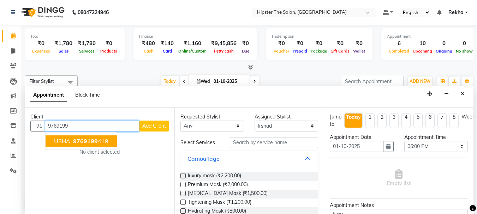
click at [91, 140] on span "9769199" at bounding box center [85, 141] width 25 height 7
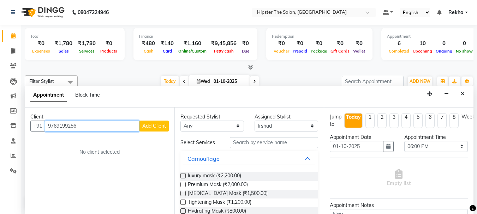
type input "9769199256"
click at [158, 126] on span "Add Client" at bounding box center [154, 126] width 24 height 6
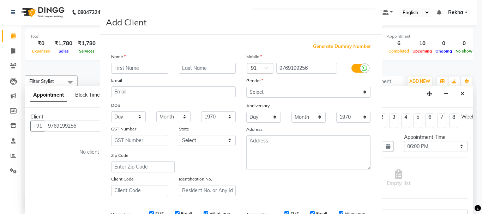
click at [140, 70] on input "text" at bounding box center [139, 68] width 57 height 11
type input "naumil"
click at [268, 91] on select "Select [DEMOGRAPHIC_DATA] [DEMOGRAPHIC_DATA] Other Prefer Not To Say" at bounding box center [308, 92] width 125 height 11
select select "[DEMOGRAPHIC_DATA]"
click at [246, 87] on select "Select [DEMOGRAPHIC_DATA] [DEMOGRAPHIC_DATA] Other Prefer Not To Say" at bounding box center [308, 92] width 125 height 11
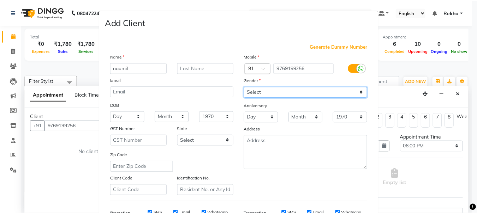
scroll to position [112, 0]
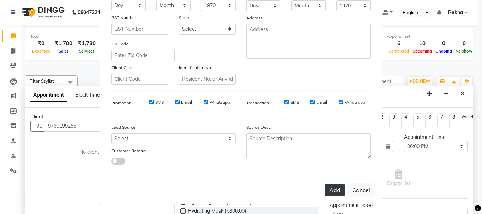
click at [335, 190] on button "Add" at bounding box center [335, 190] width 20 height 13
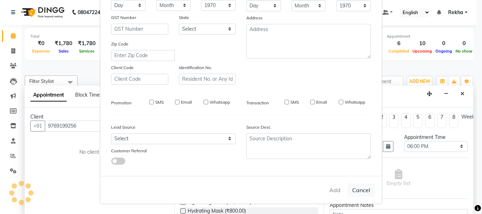
select select
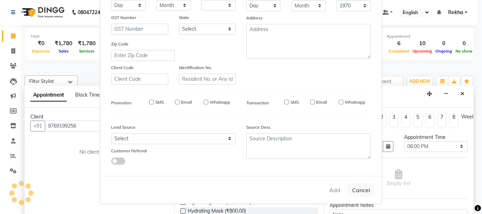
select select
checkbox input "false"
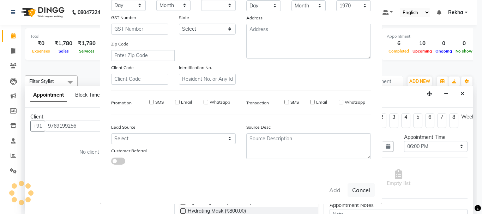
checkbox input "false"
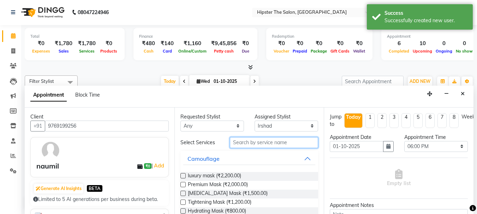
click at [262, 143] on input "text" at bounding box center [274, 142] width 88 height 11
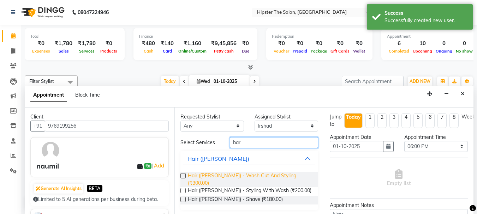
type input "bar"
click at [282, 174] on span "Hair ([PERSON_NAME]) - Wash Cut And Styling (₹300.00)" at bounding box center [250, 179] width 125 height 15
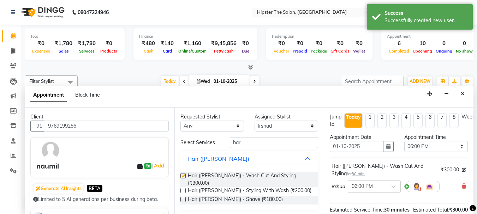
checkbox input "false"
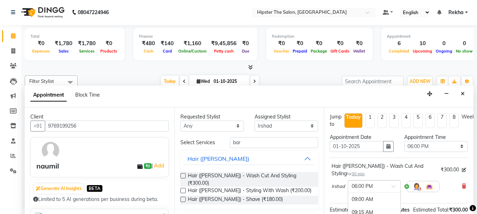
click at [395, 185] on span at bounding box center [395, 188] width 9 height 7
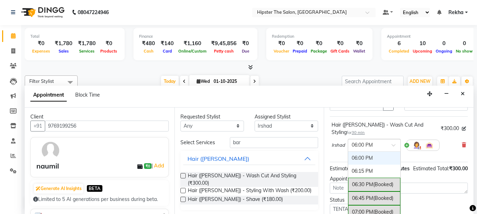
scroll to position [61, 0]
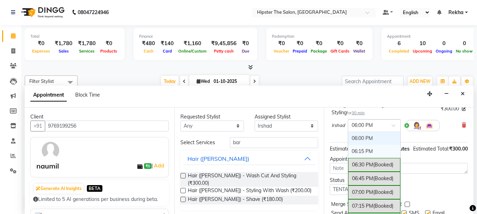
click at [361, 148] on div "06:15 PM" at bounding box center [374, 151] width 52 height 13
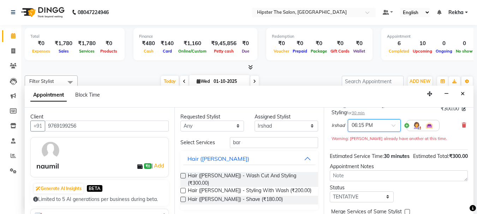
scroll to position [107, 0]
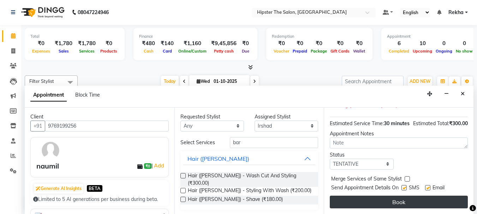
click at [386, 196] on button "Book" at bounding box center [399, 202] width 138 height 13
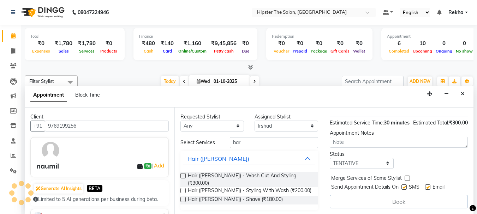
scroll to position [0, 0]
